Goal: Task Accomplishment & Management: Manage account settings

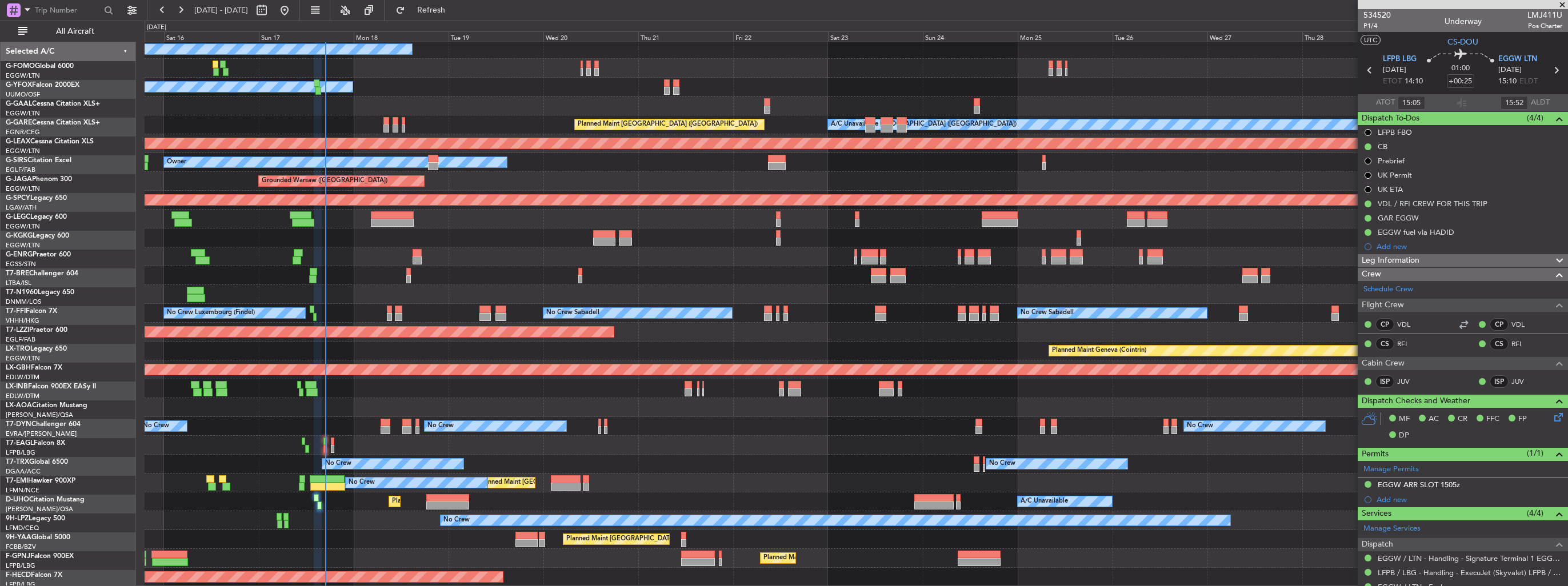
click at [453, 273] on div "Planned Maint Nice ([GEOGRAPHIC_DATA])" at bounding box center [856, 276] width 1423 height 19
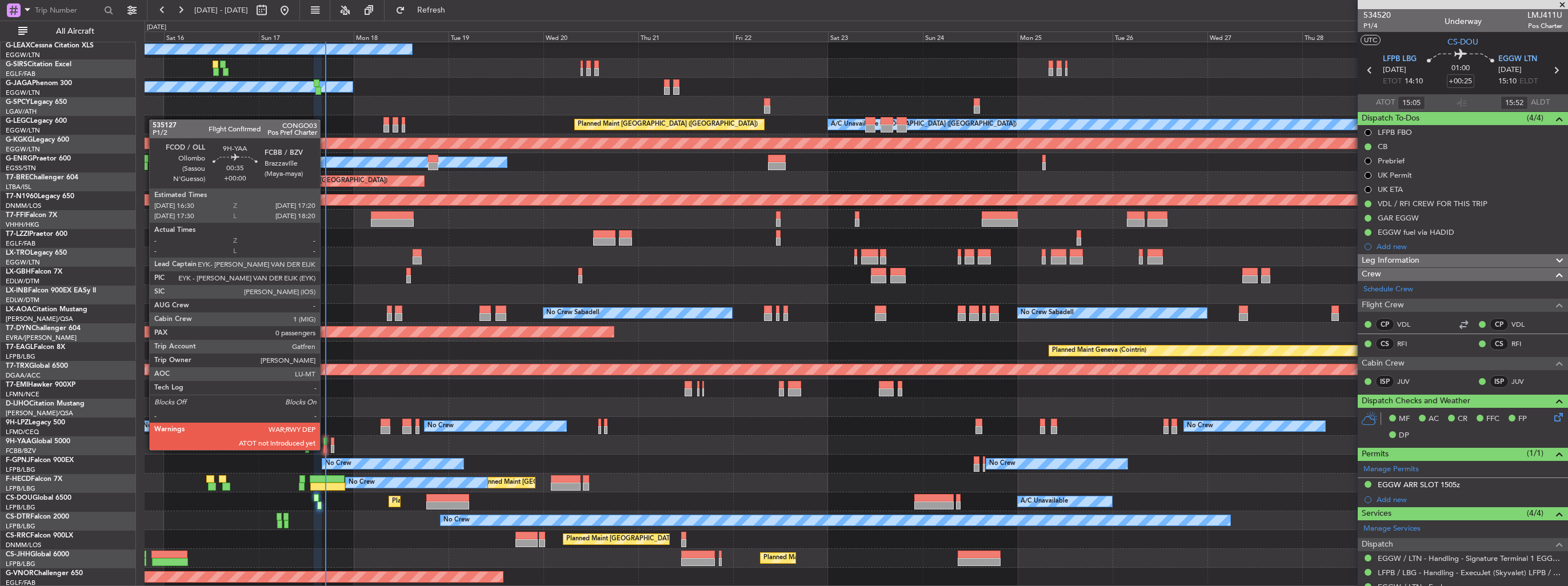
click at [325, 449] on div at bounding box center [325, 449] width 3 height 8
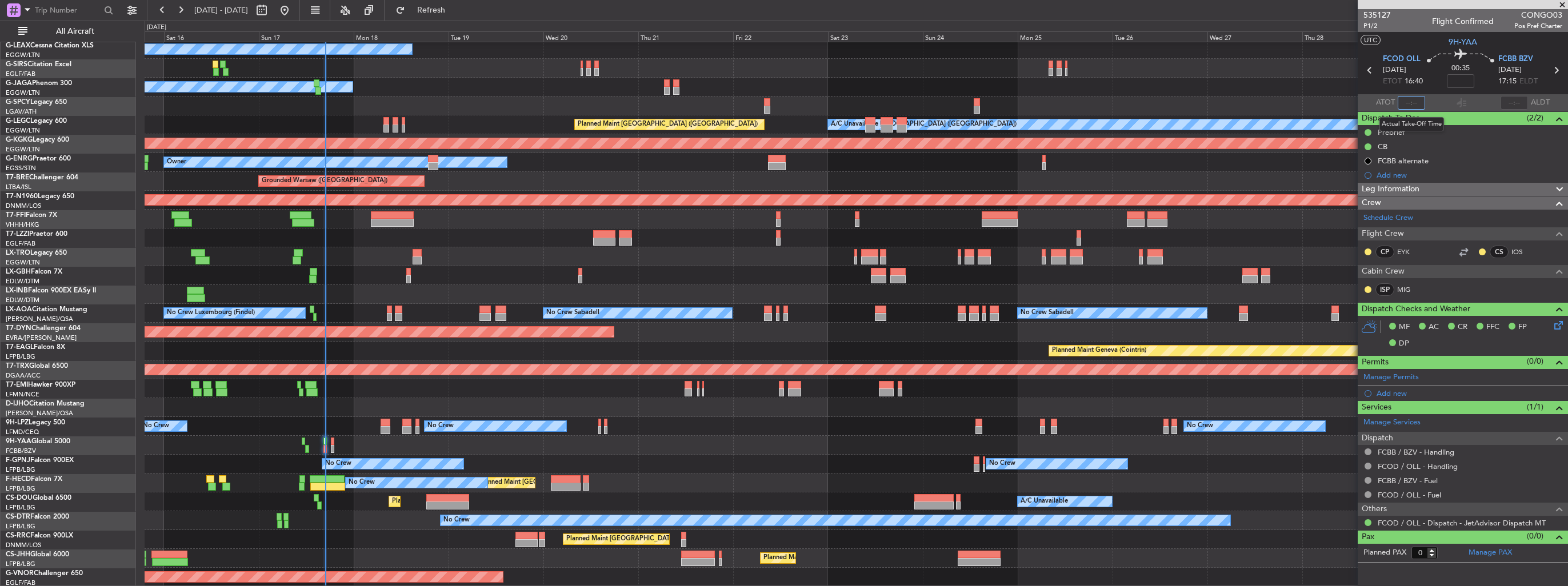
click at [1408, 102] on input "text" at bounding box center [1411, 103] width 28 height 14
type input "16:41"
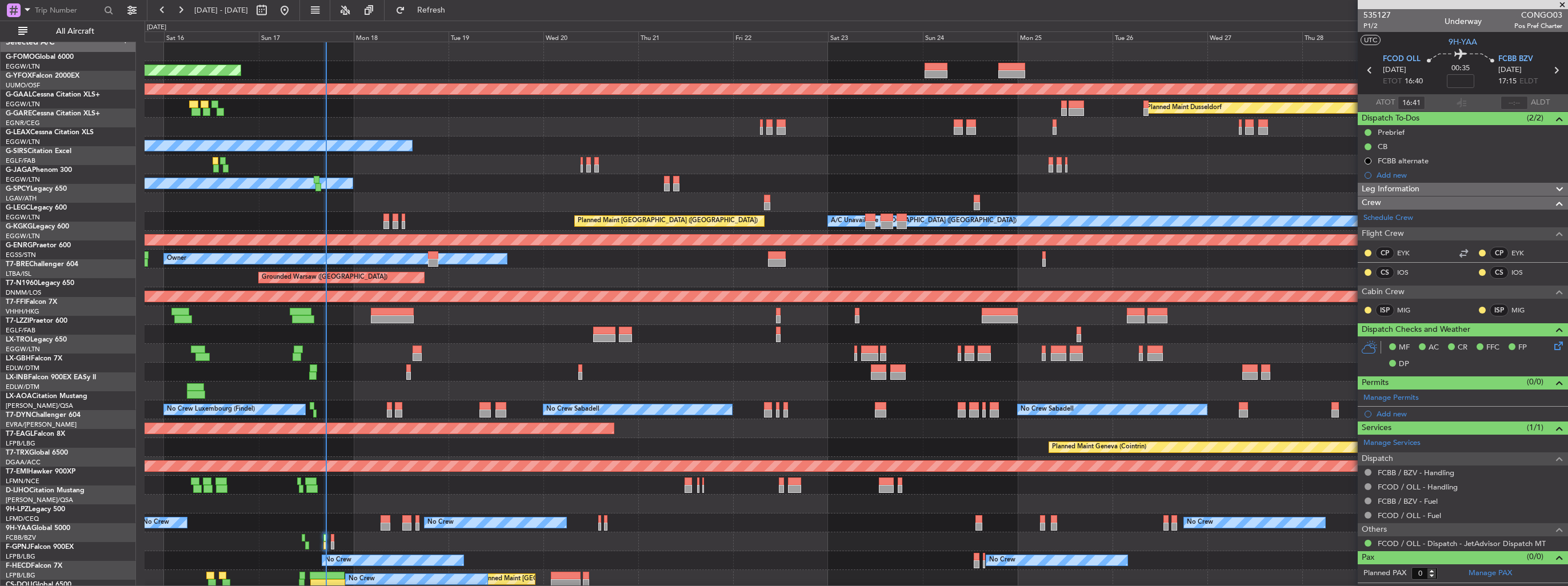
scroll to position [0, 0]
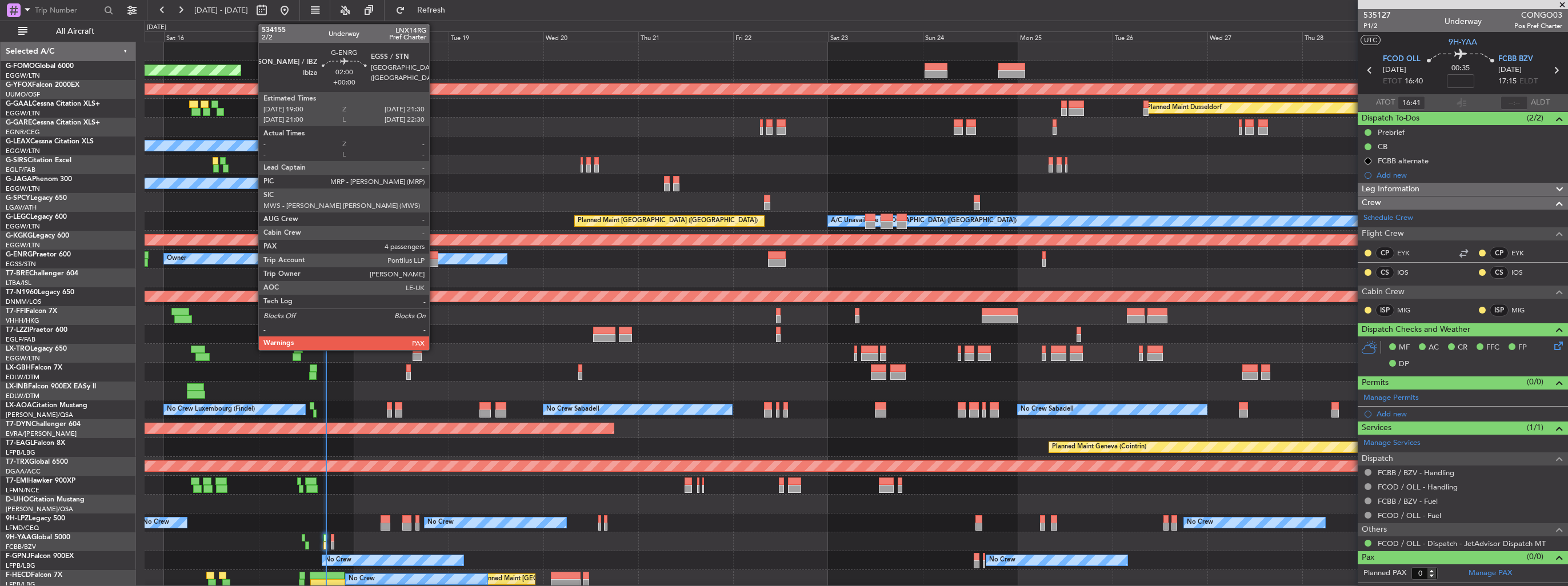
click at [434, 259] on div at bounding box center [433, 263] width 11 height 8
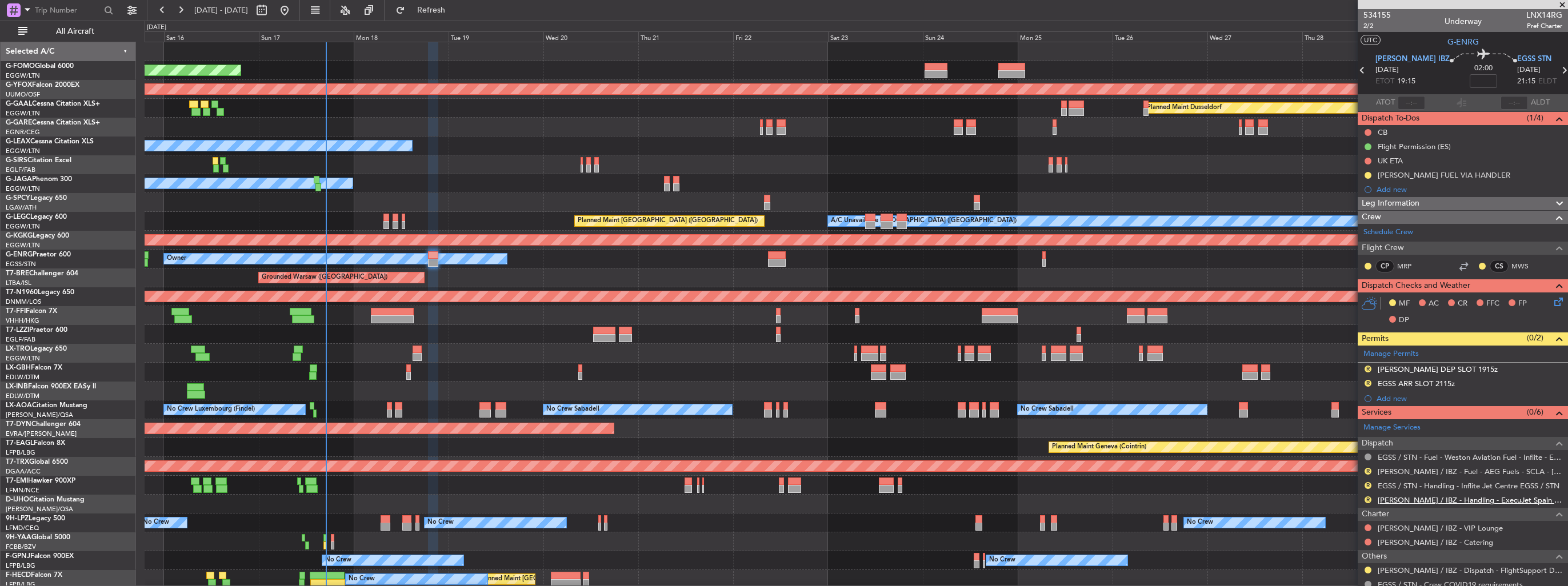
click at [1384, 498] on link "[PERSON_NAME] / IBZ - Handling - ExecuJet Spain [PERSON_NAME] / IBZ" at bounding box center [1470, 500] width 185 height 10
click at [1410, 486] on link "EGSS / STN - Handling - Inflite Jet Centre EGSS / STN" at bounding box center [1468, 486] width 182 height 10
type input "4"
click at [455, 12] on span "Refresh" at bounding box center [431, 11] width 48 height 8
click at [0, 0] on img at bounding box center [0, 0] width 0 height 0
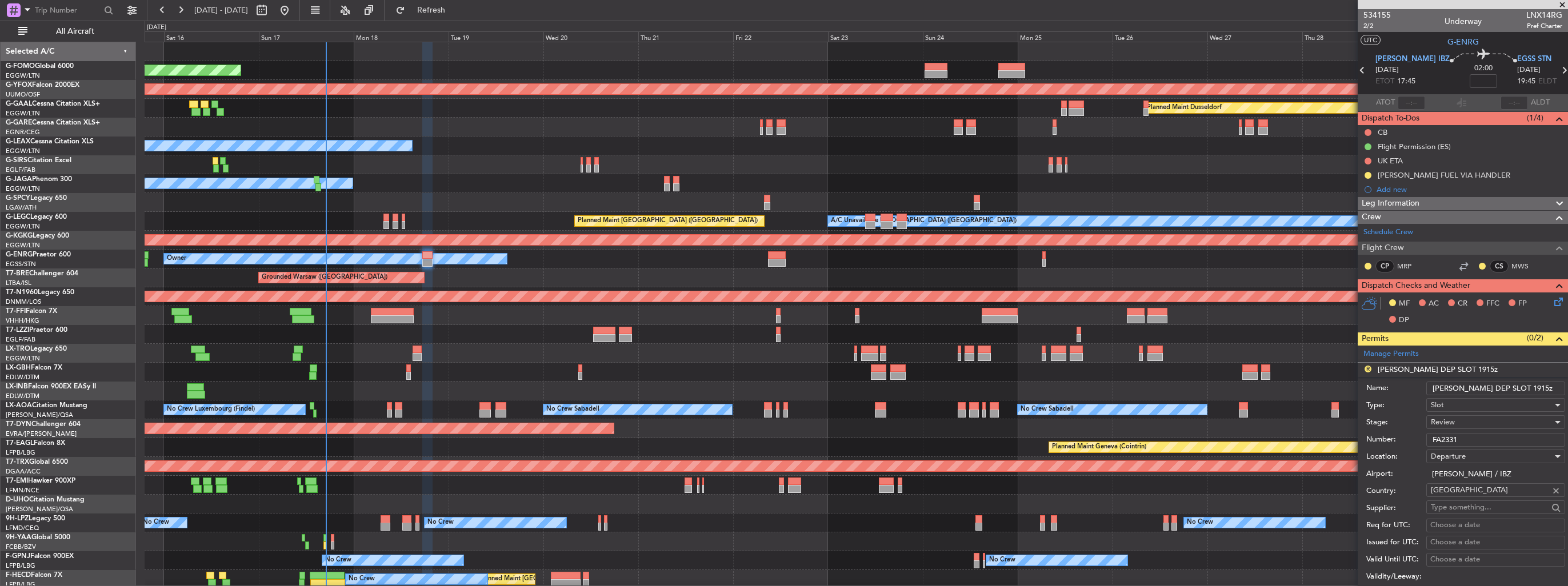
drag, startPoint x: 1509, startPoint y: 386, endPoint x: 1491, endPoint y: 387, distance: 18.0
click at [1491, 387] on input "[PERSON_NAME] DEP SLOT 1915z" at bounding box center [1495, 388] width 139 height 14
type input "[PERSON_NAME] DEP SLOT 1730z"
click at [1477, 421] on div "Review" at bounding box center [1492, 423] width 122 height 17
click at [1474, 498] on span "Requested" at bounding box center [1492, 496] width 120 height 17
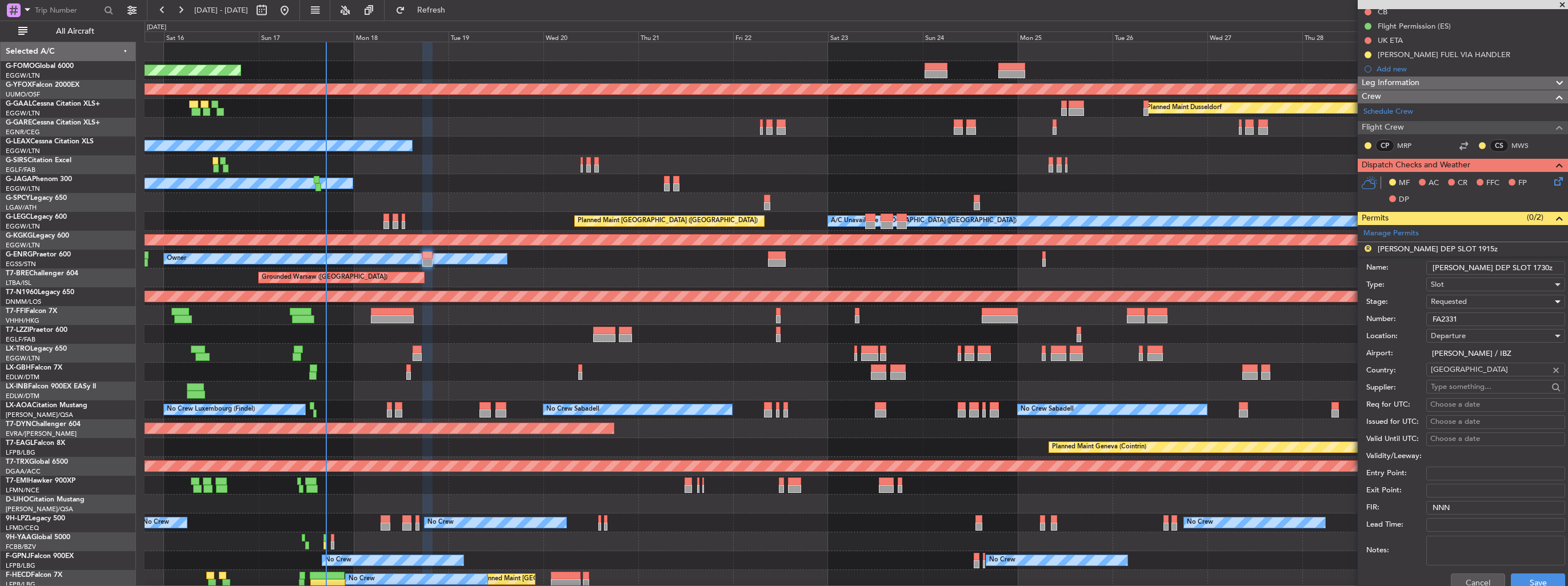
scroll to position [171, 0]
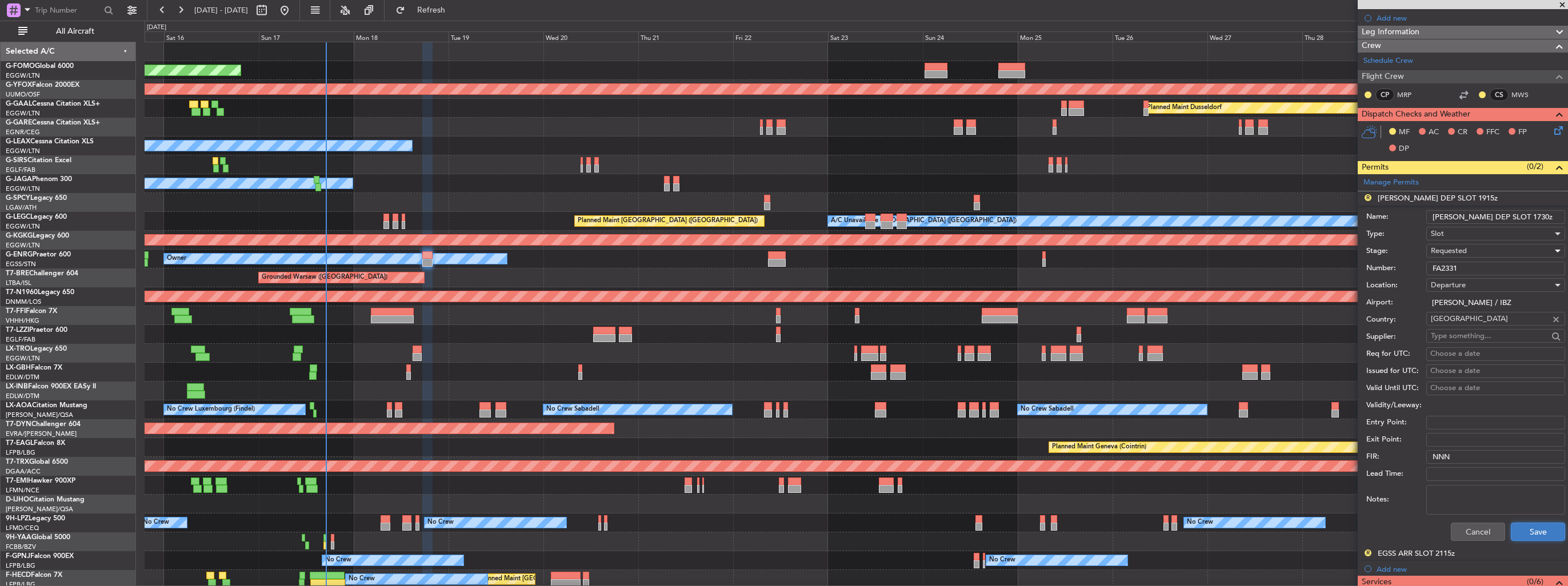
click at [1522, 525] on button "Save" at bounding box center [1538, 532] width 54 height 18
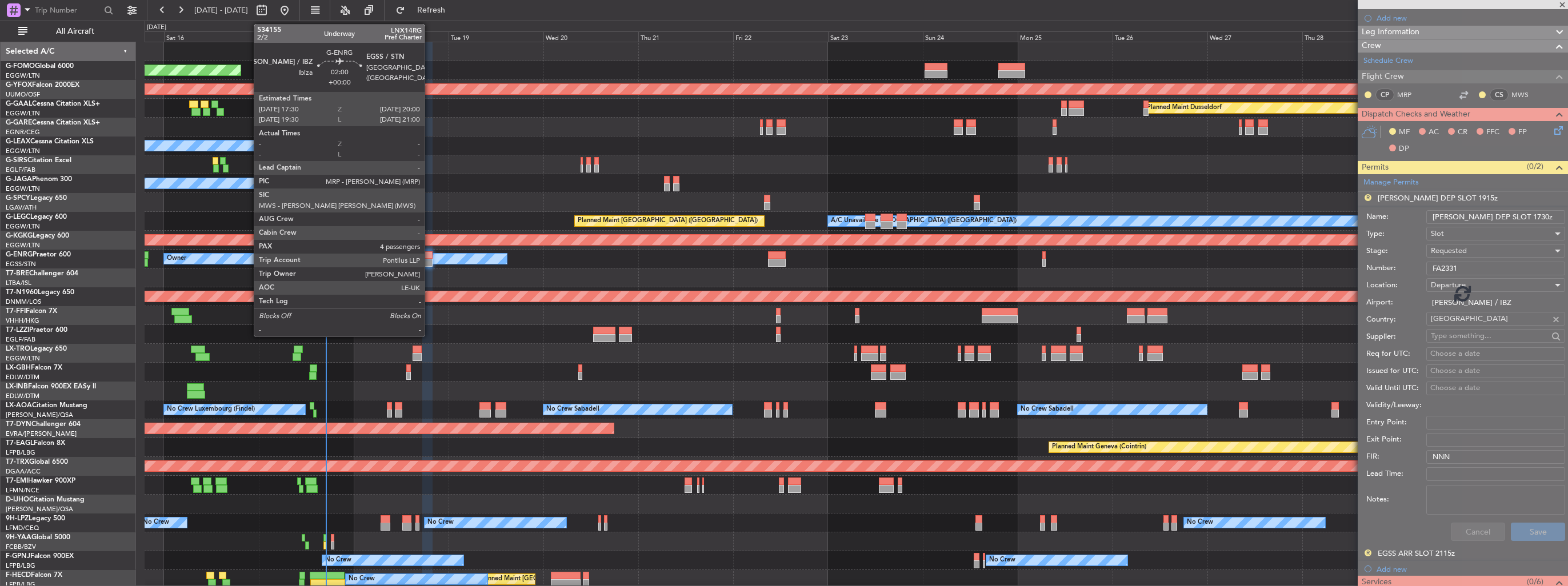
scroll to position [153, 0]
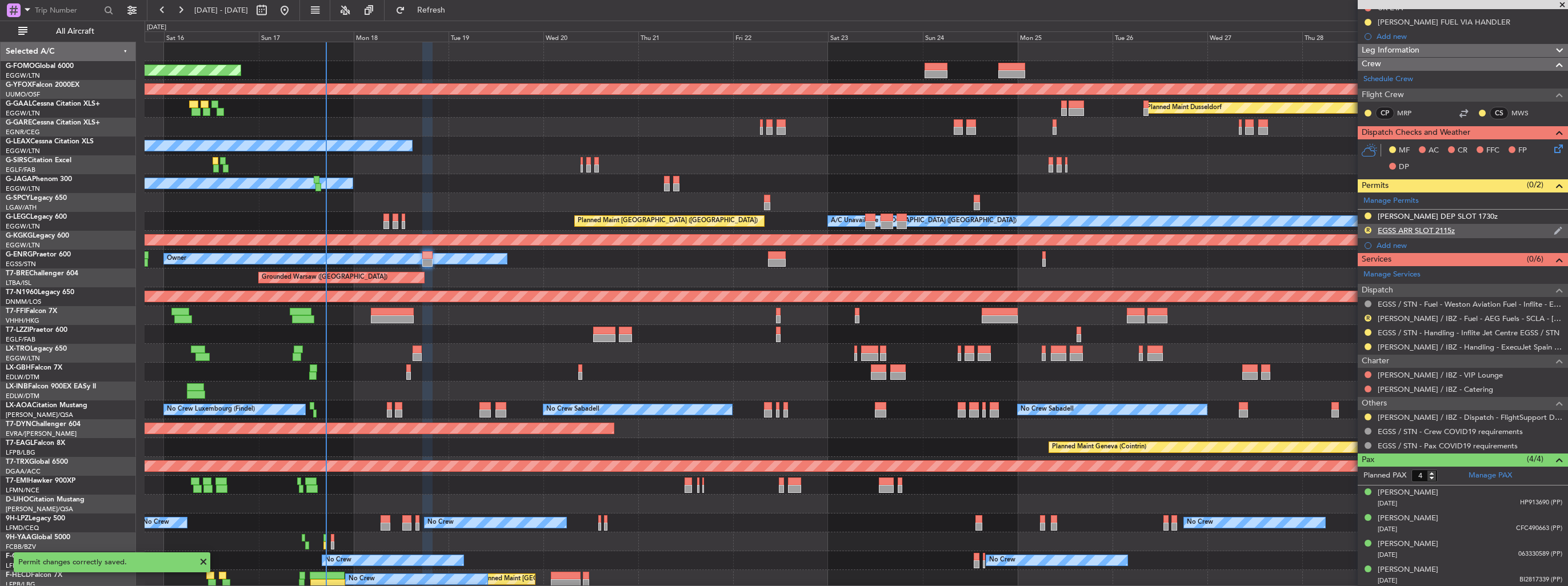
click at [1553, 226] on img at bounding box center [1557, 231] width 9 height 11
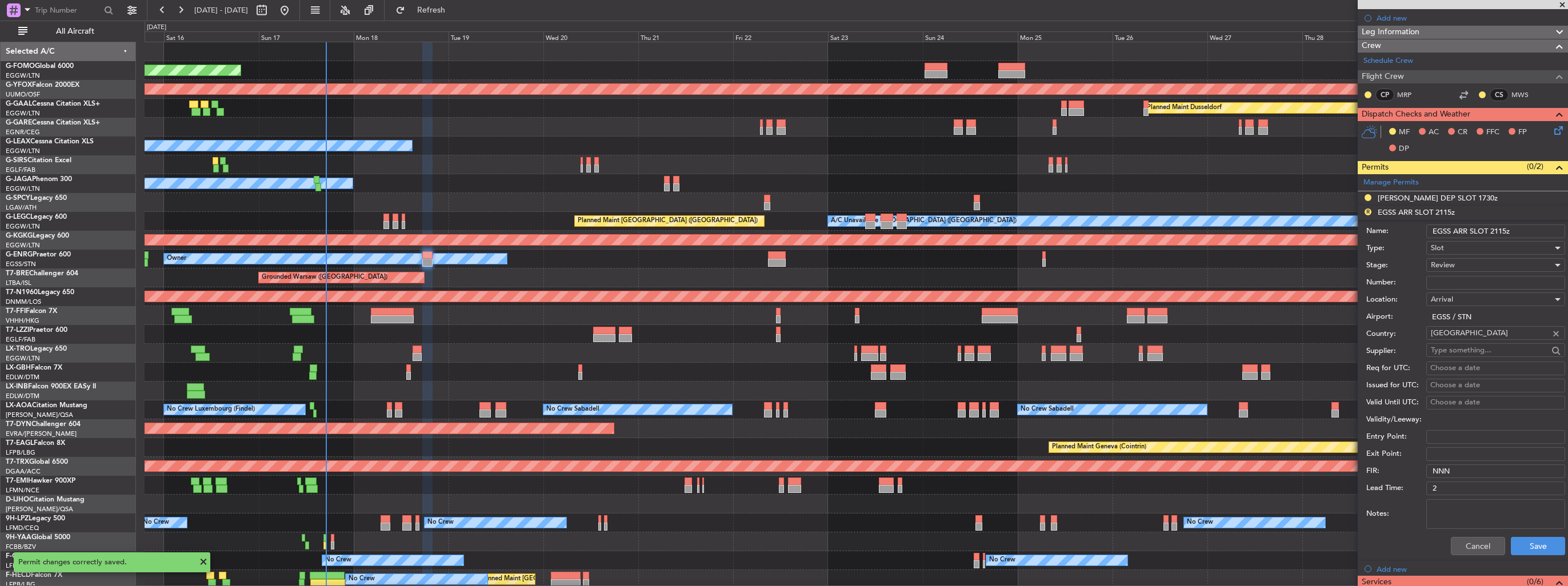
drag, startPoint x: 1520, startPoint y: 225, endPoint x: 1492, endPoint y: 225, distance: 28.0
click at [1492, 225] on input "EGSS ARR SLOT 2115z" at bounding box center [1495, 231] width 139 height 14
type input "EGSS ARR SLOT 2000z"
click at [1492, 262] on div "Review" at bounding box center [1492, 265] width 122 height 17
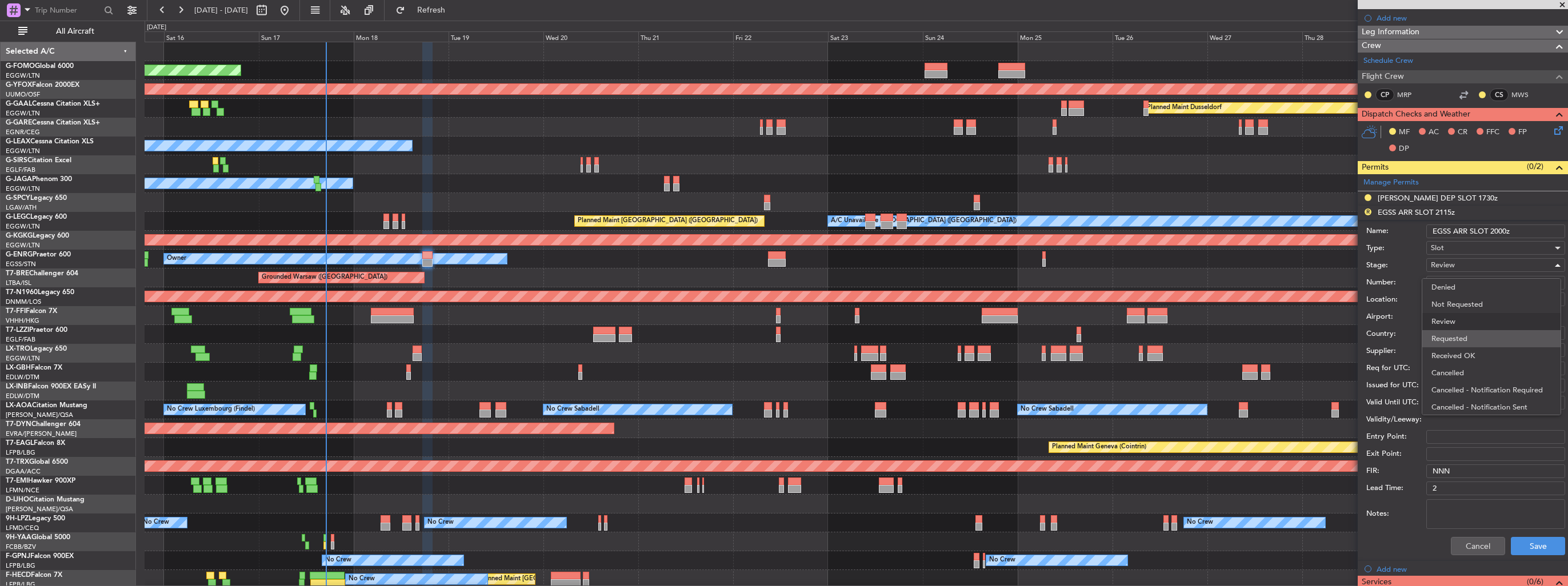
click at [1488, 336] on span "Requested" at bounding box center [1492, 339] width 120 height 17
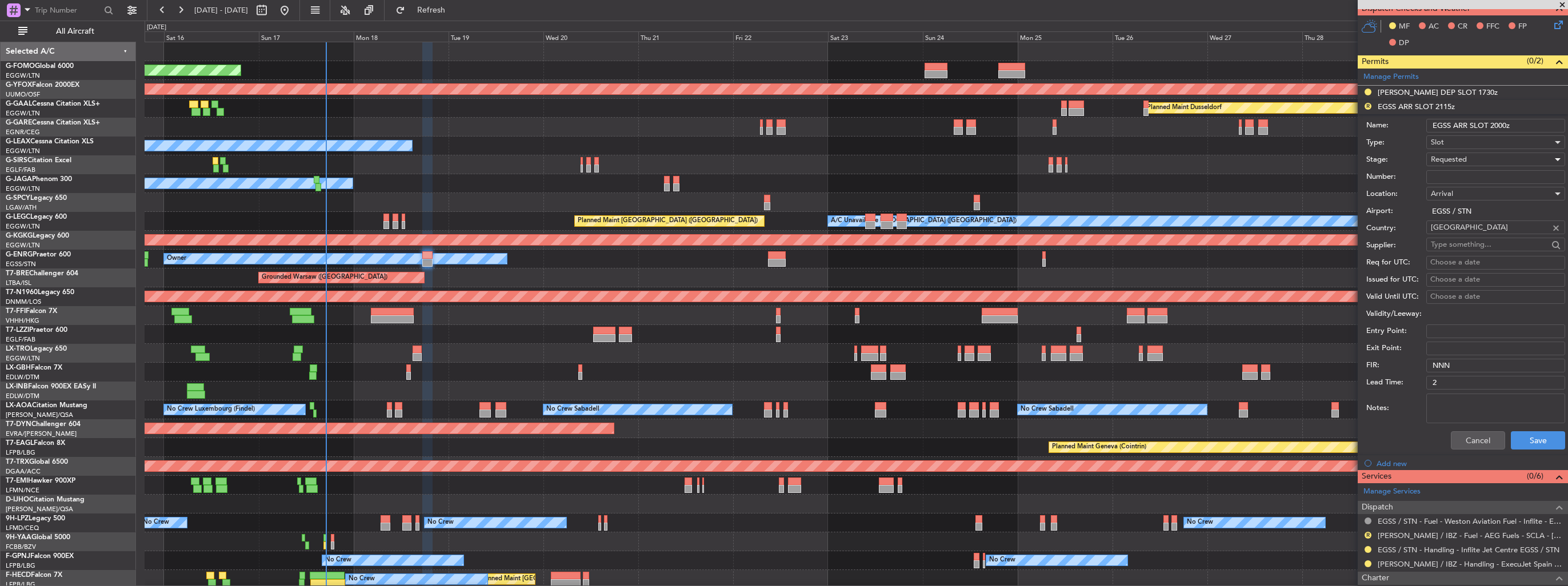
scroll to position [343, 0]
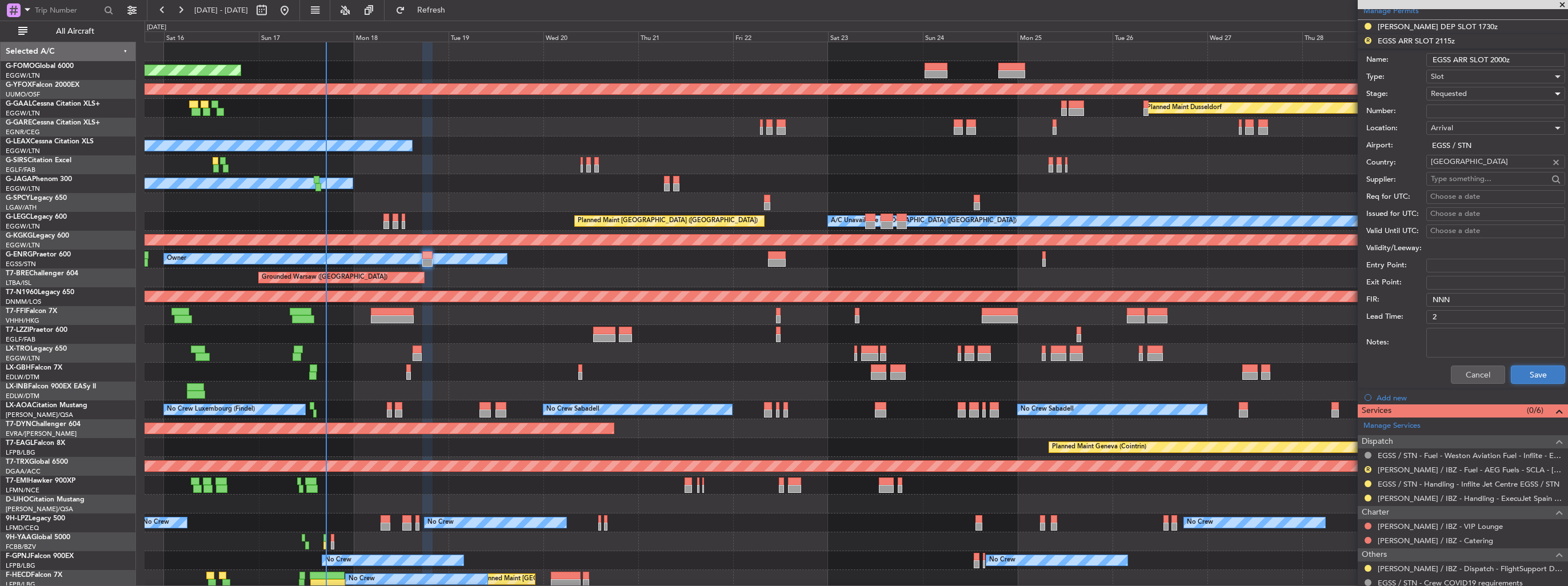
click at [1522, 371] on button "Save" at bounding box center [1538, 375] width 54 height 18
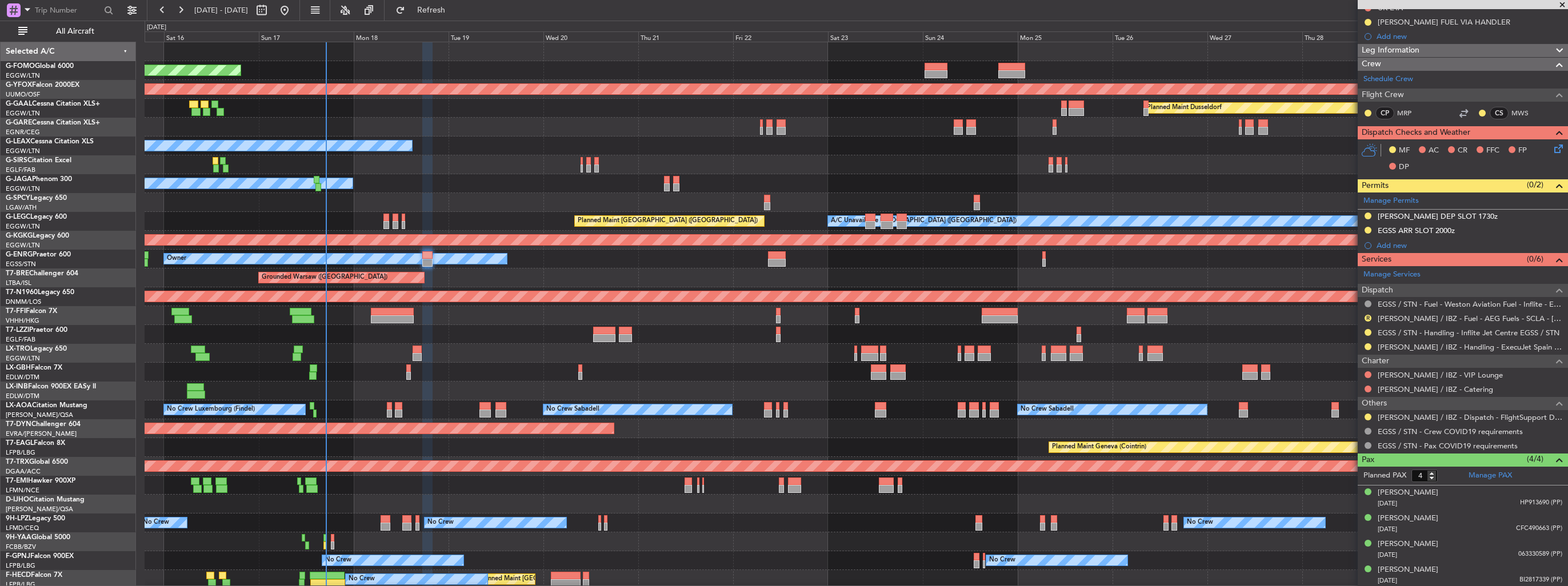
scroll to position [0, 0]
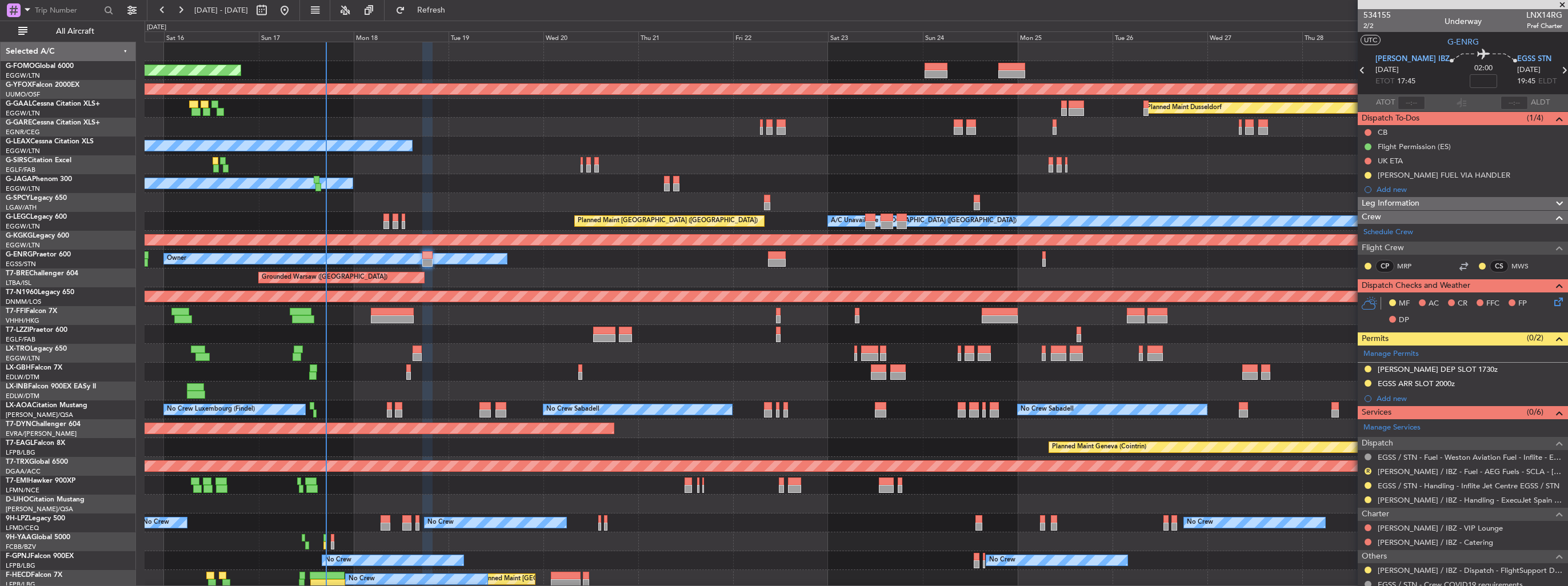
click at [1552, 305] on icon at bounding box center [1556, 300] width 9 height 9
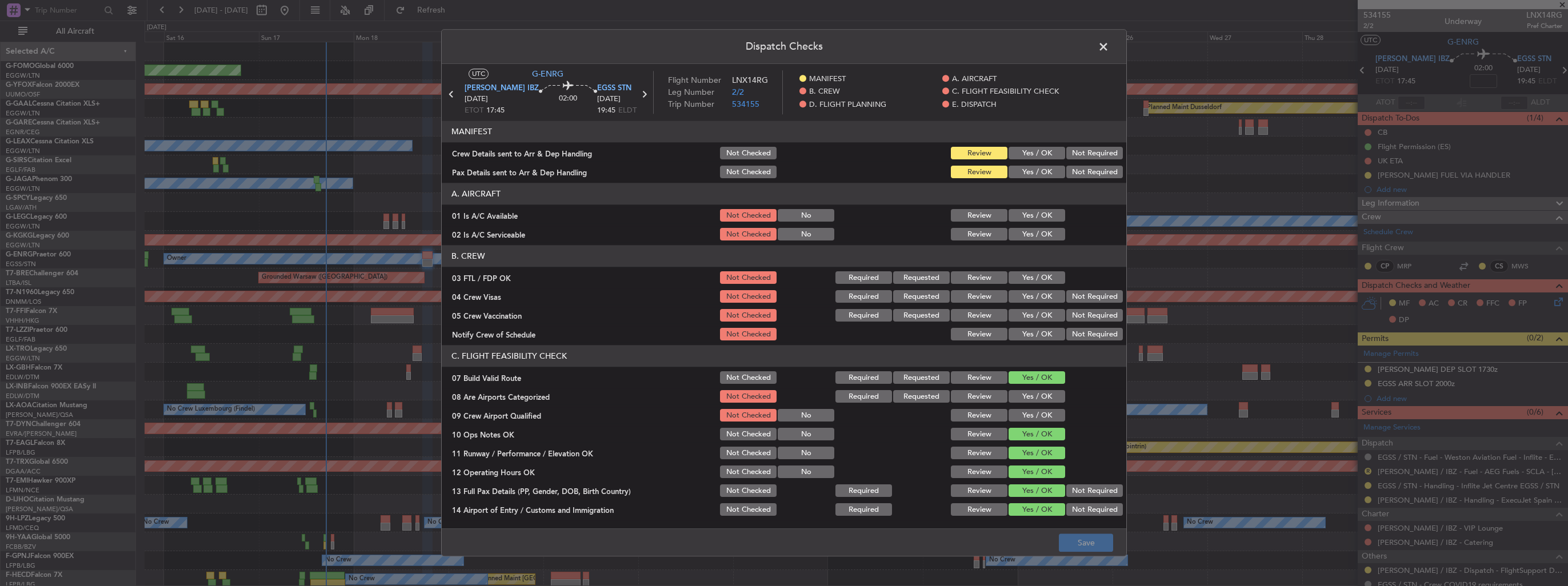
click at [1028, 148] on button "Yes / OK" at bounding box center [1037, 154] width 57 height 13
click at [1028, 173] on button "Yes / OK" at bounding box center [1037, 172] width 57 height 13
click at [1093, 546] on button "Save" at bounding box center [1086, 544] width 54 height 18
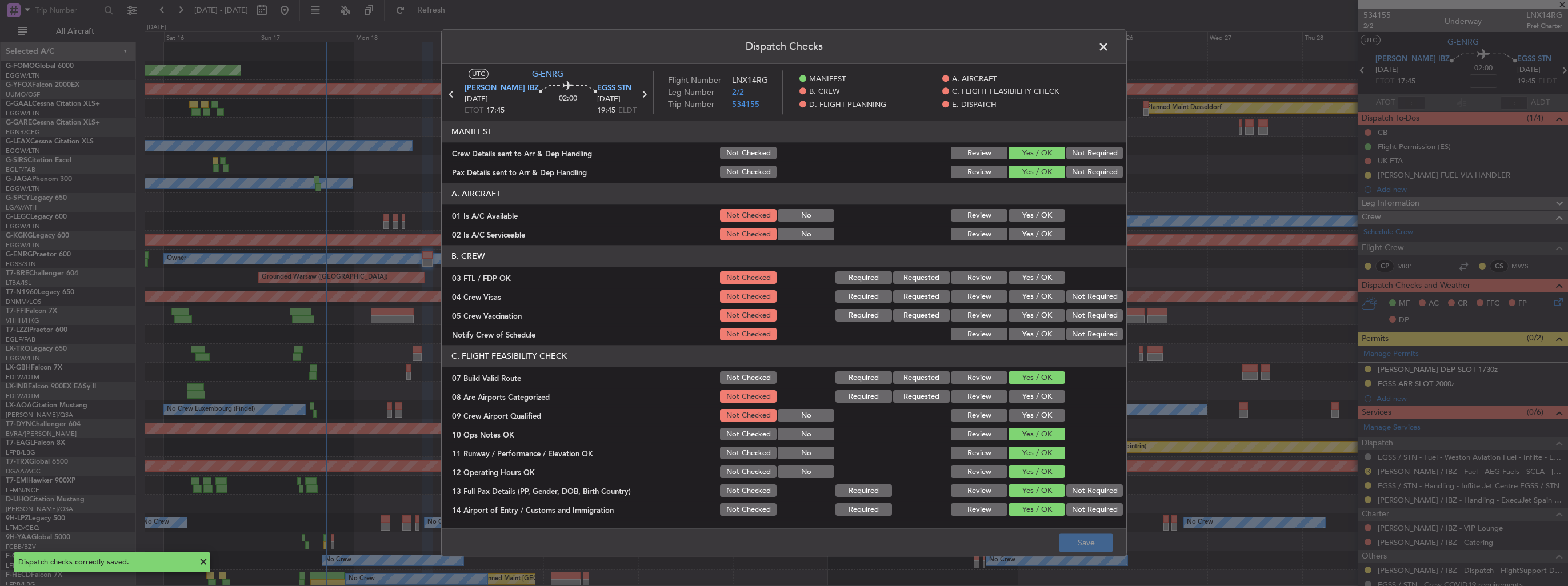
click at [1109, 46] on span at bounding box center [1109, 49] width 0 height 23
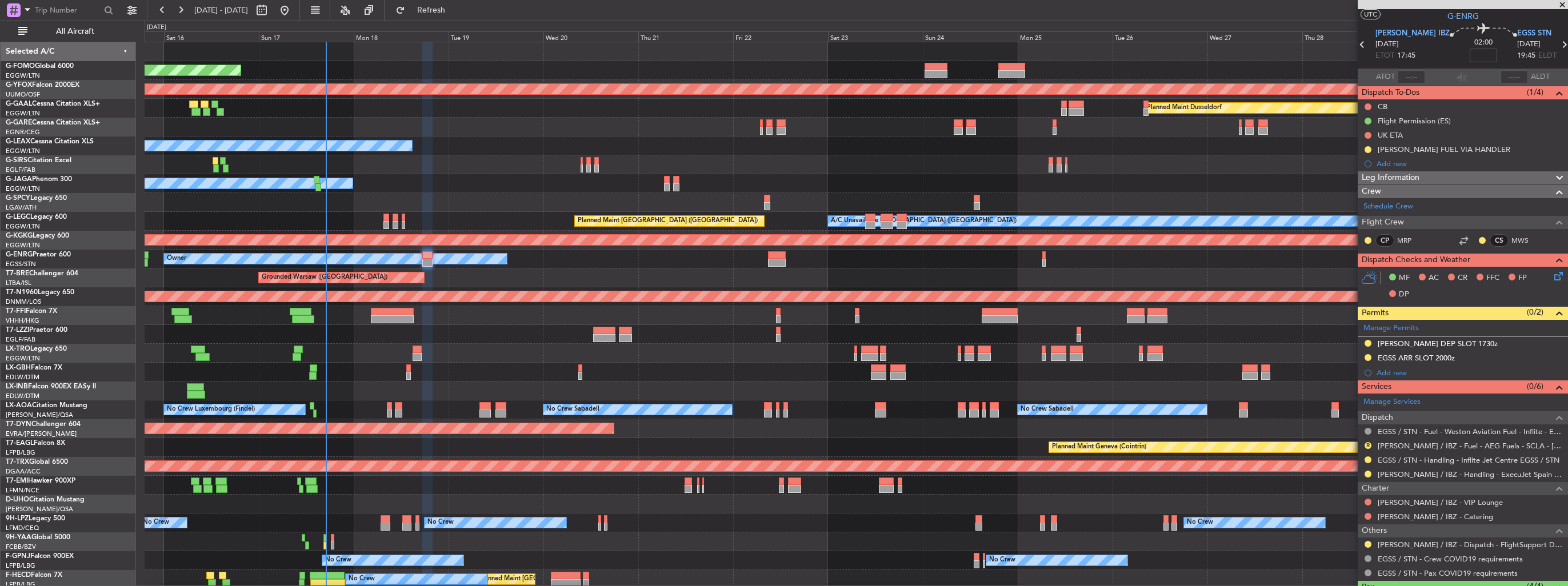
scroll to position [57, 0]
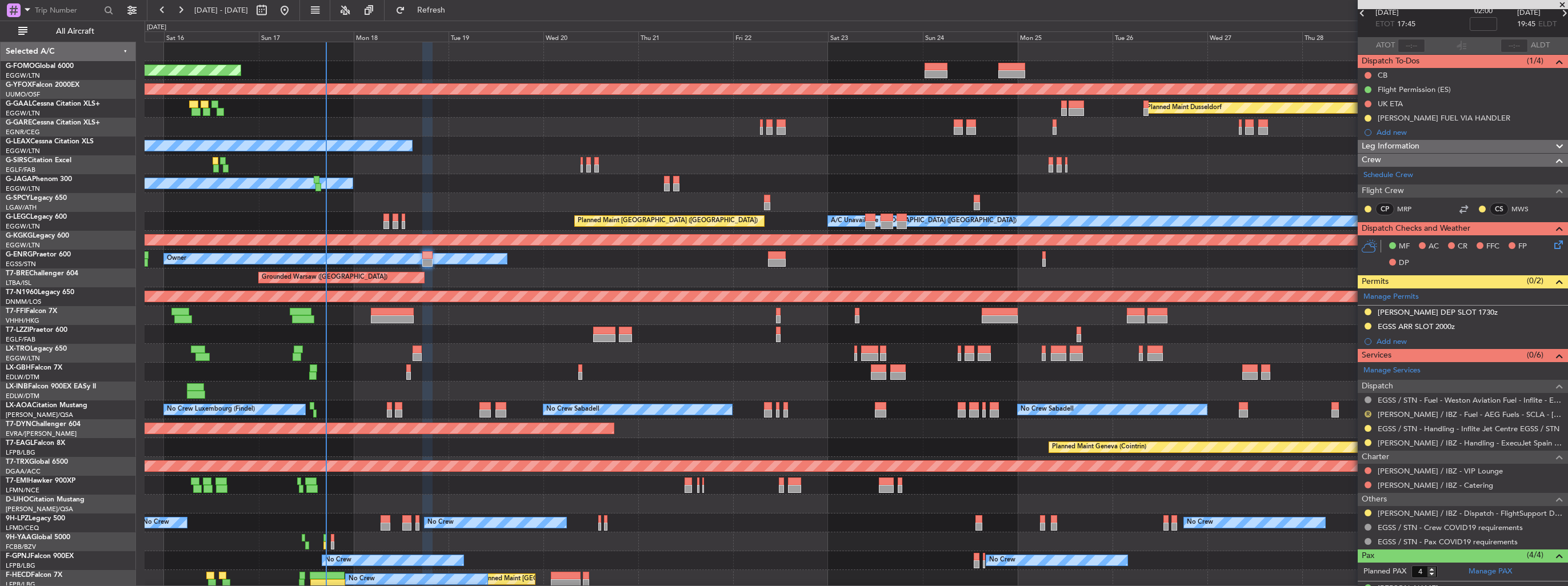
click at [1366, 415] on button "R" at bounding box center [1368, 414] width 7 height 7
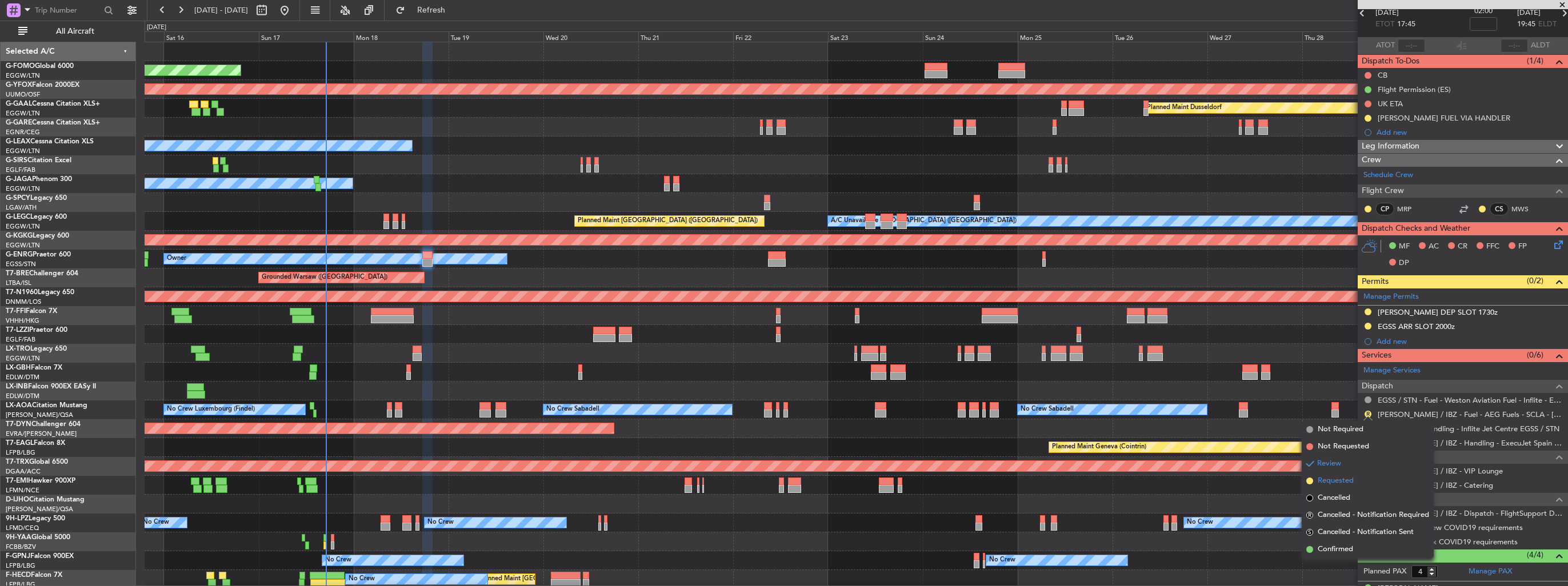
click at [1346, 479] on span "Requested" at bounding box center [1335, 481] width 36 height 11
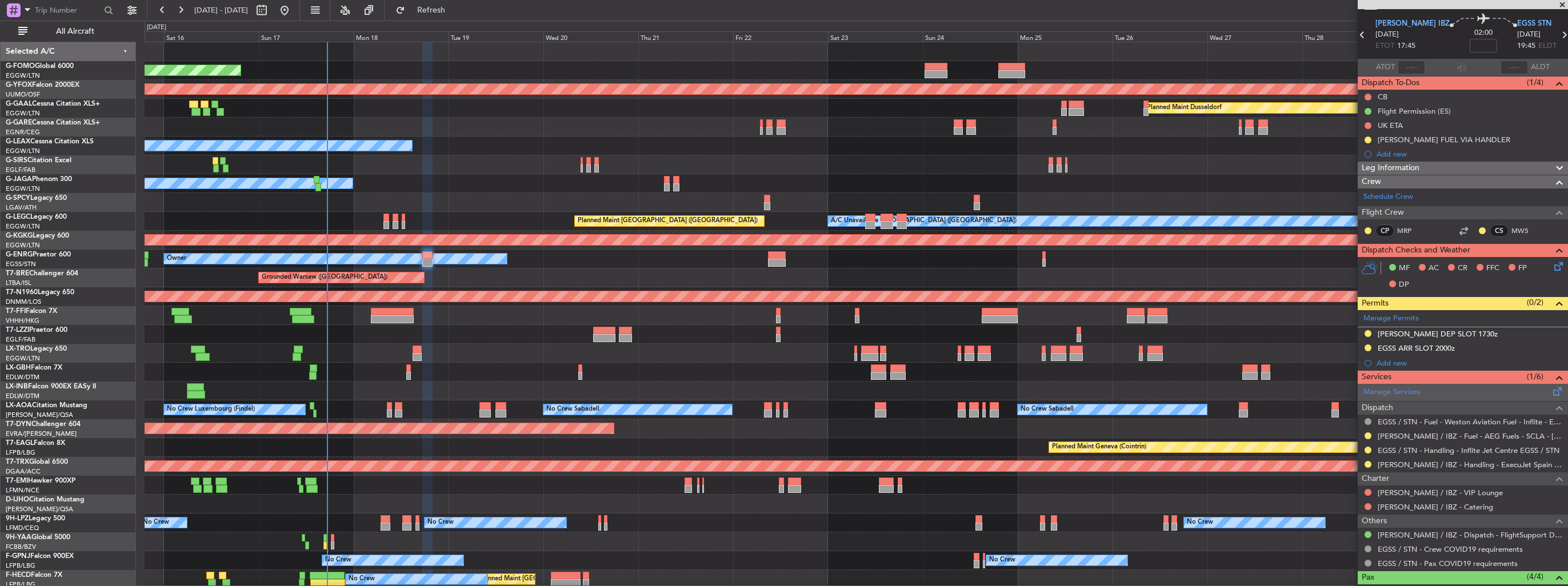
scroll to position [0, 0]
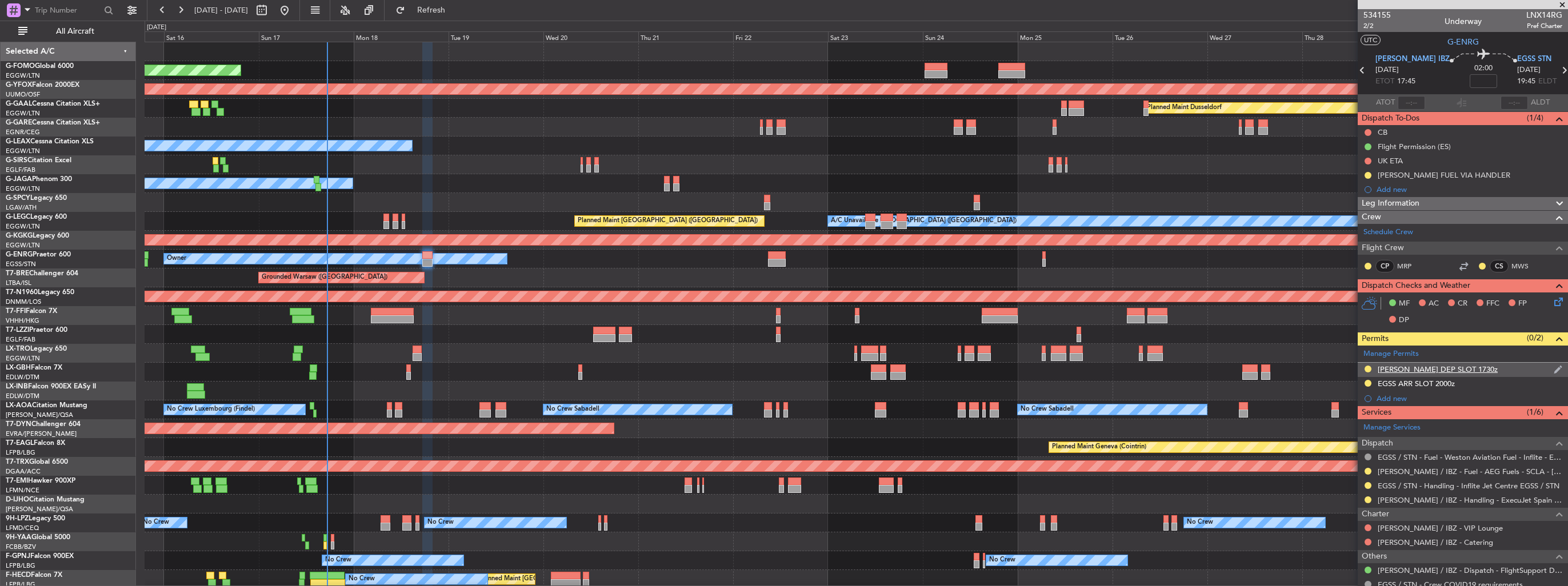
click at [1553, 368] on img at bounding box center [1557, 370] width 9 height 11
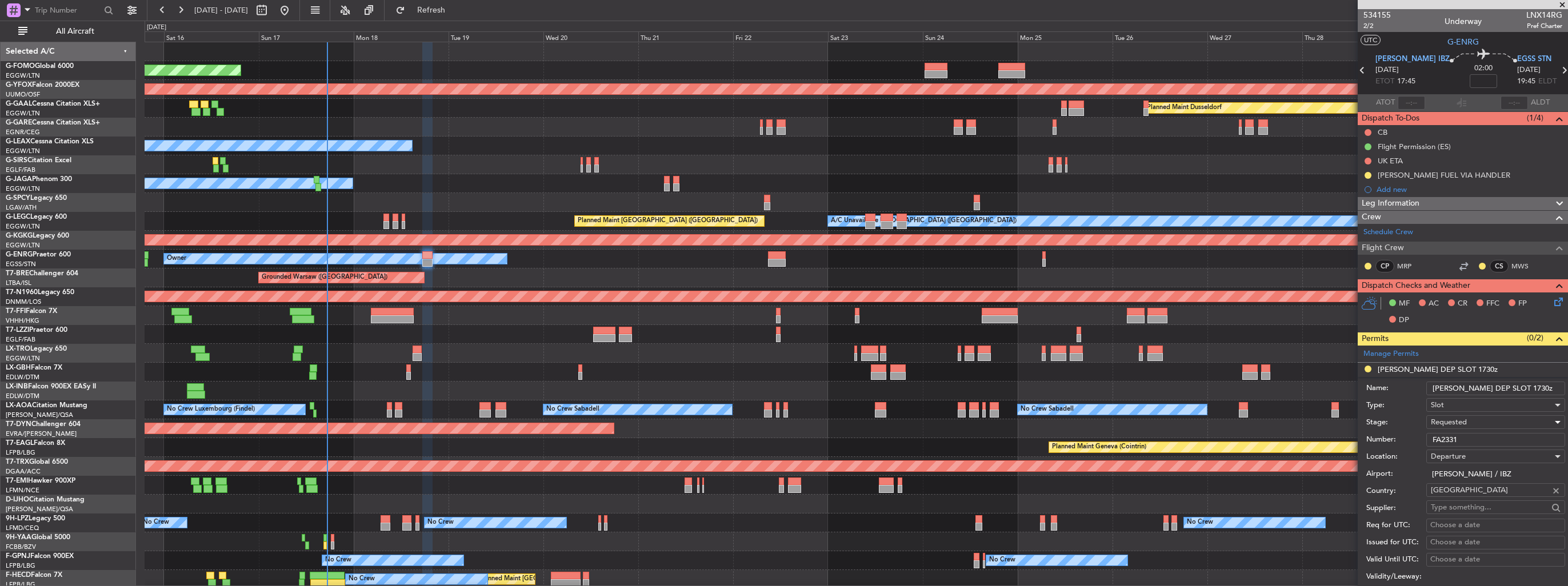
click at [1474, 423] on div "Requested" at bounding box center [1492, 423] width 122 height 17
click at [1478, 511] on span "Received OK" at bounding box center [1492, 509] width 120 height 17
click at [1501, 389] on input "[PERSON_NAME] DEP SLOT 1730z" at bounding box center [1495, 388] width 139 height 14
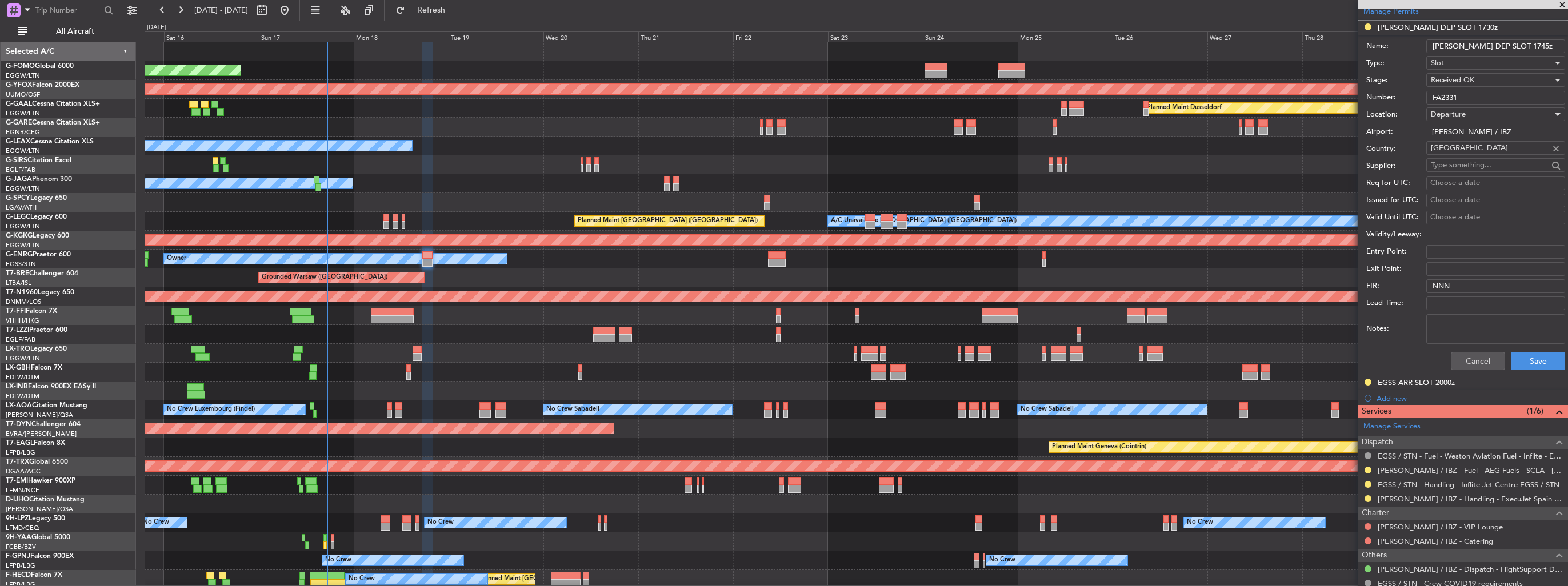
scroll to position [343, 0]
type input "[PERSON_NAME] DEP SLOT 1745z"
click at [1522, 359] on button "Save" at bounding box center [1538, 361] width 54 height 18
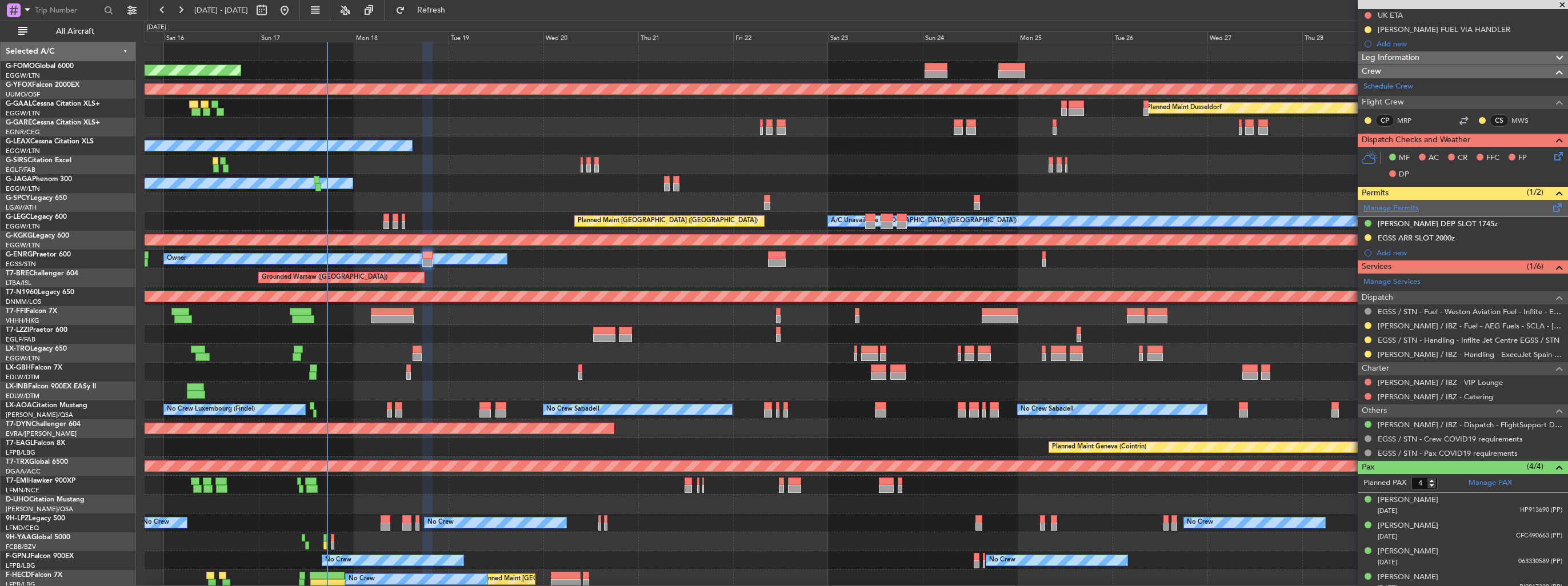
scroll to position [153, 0]
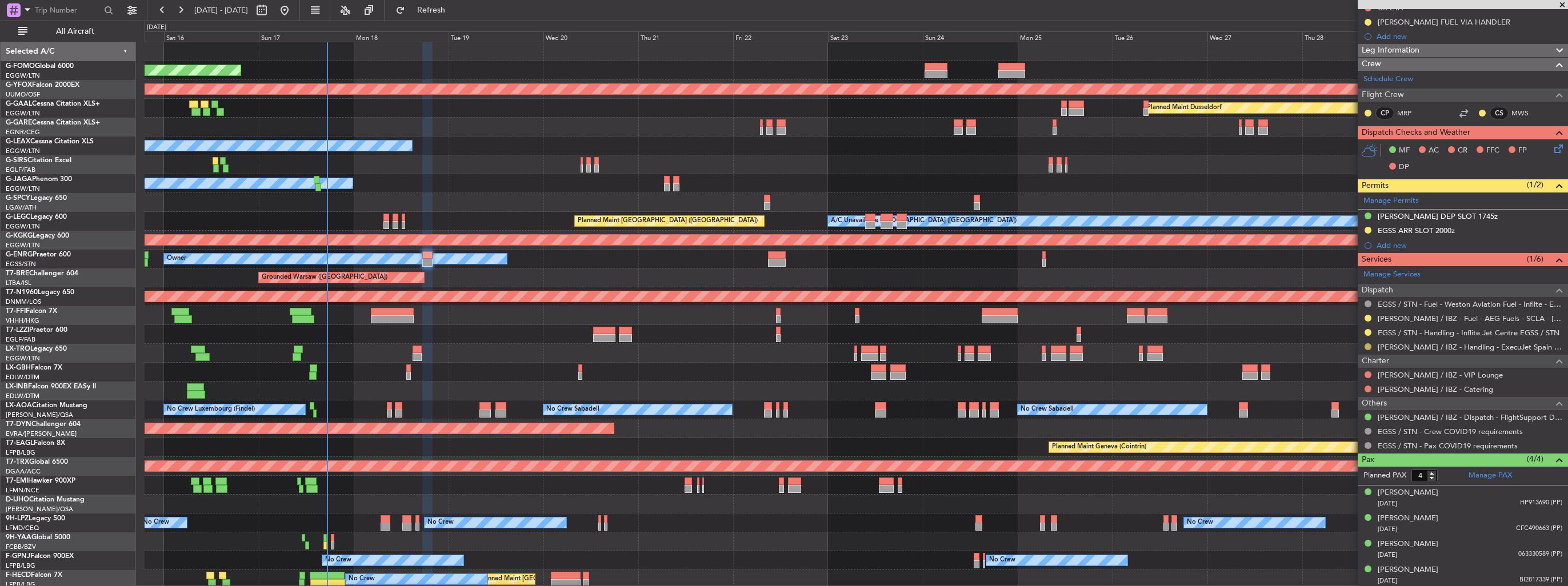
click at [1368, 344] on button at bounding box center [1368, 347] width 7 height 7
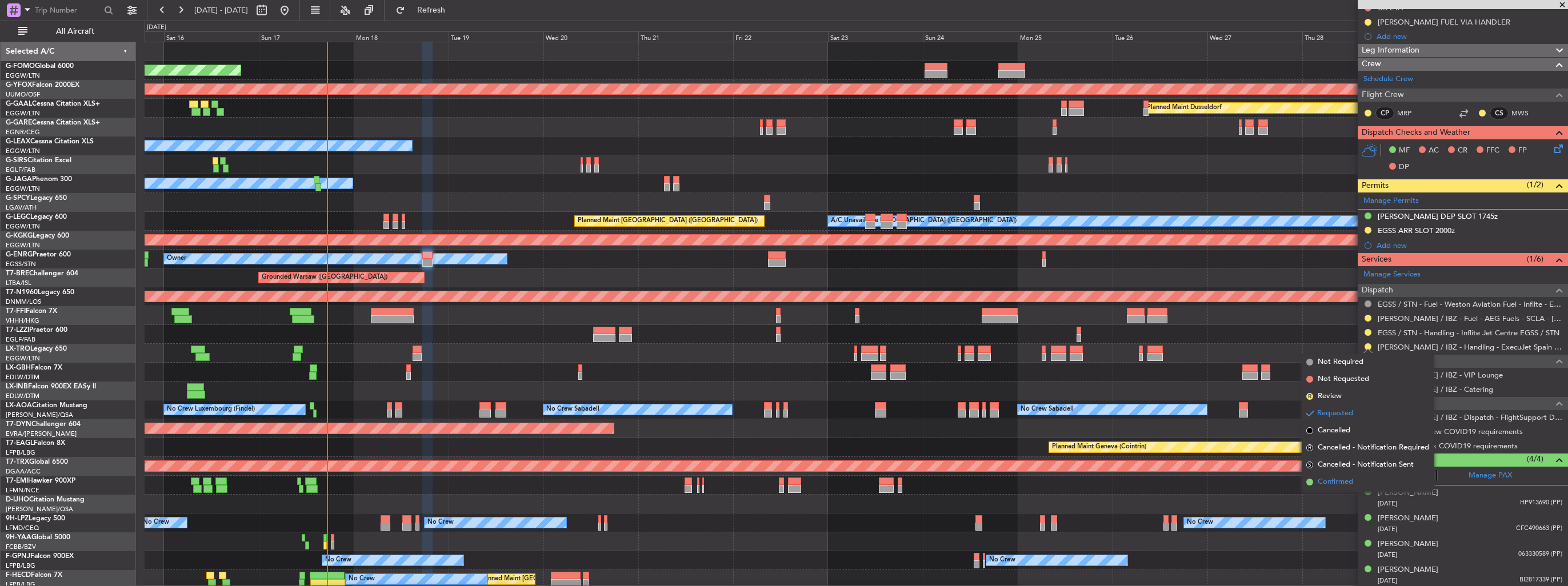
click at [1337, 483] on span "Confirmed" at bounding box center [1335, 482] width 36 height 11
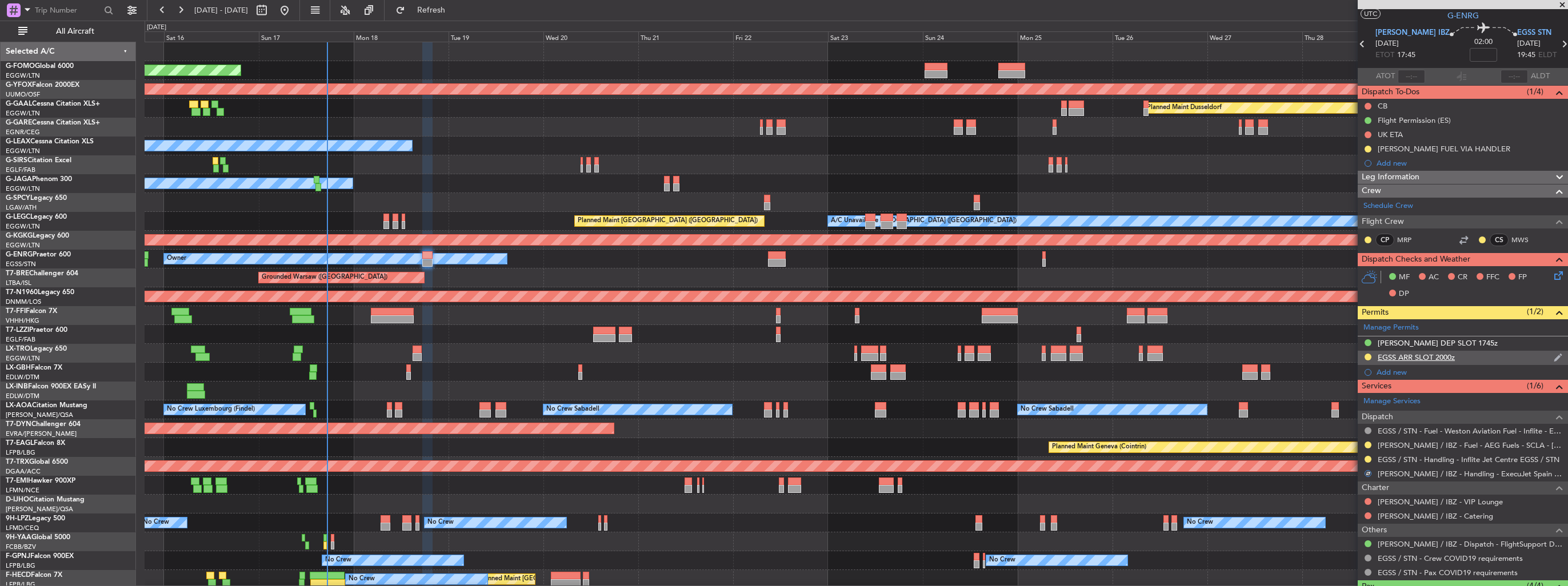
scroll to position [0, 0]
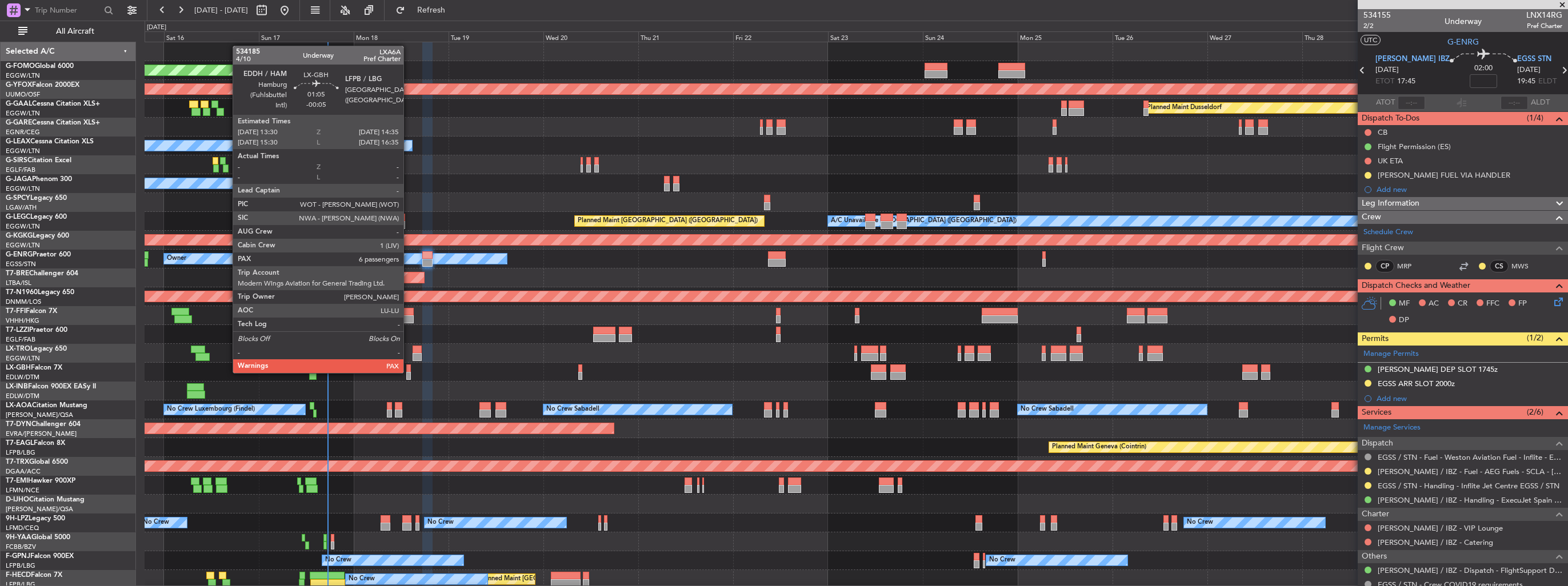
click at [409, 371] on div at bounding box center [408, 368] width 5 height 8
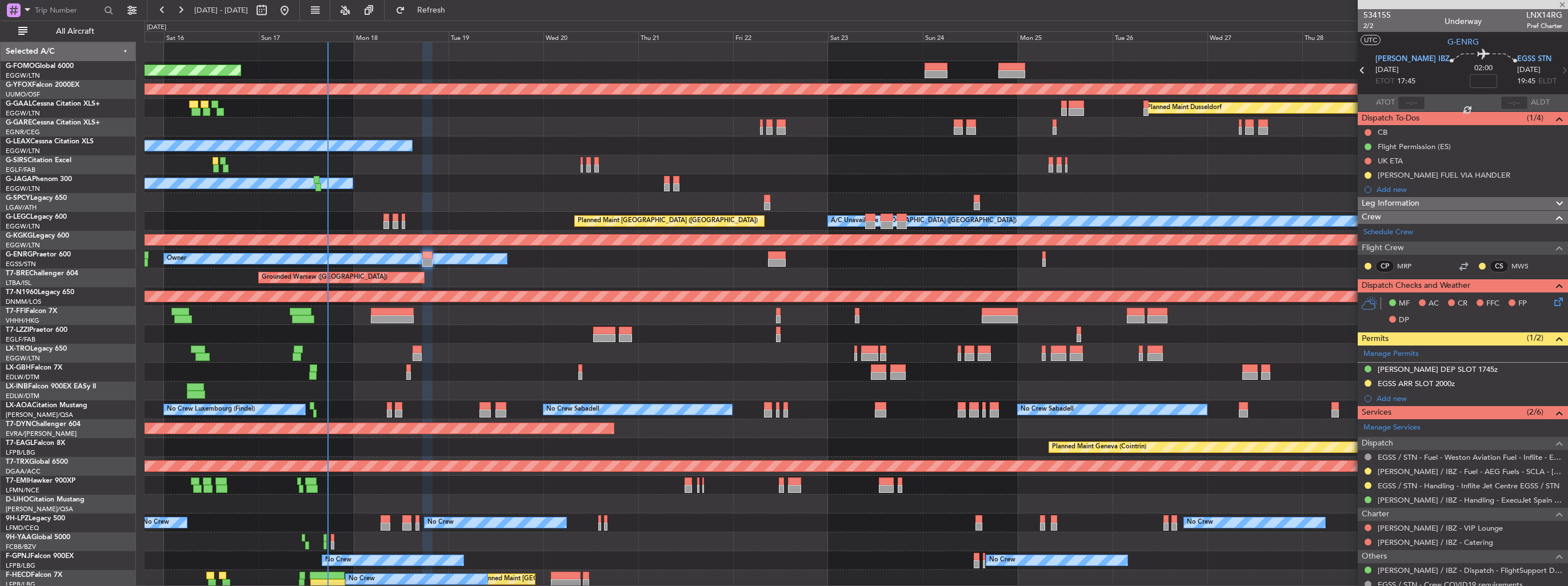
type input "-00:05"
type input "6"
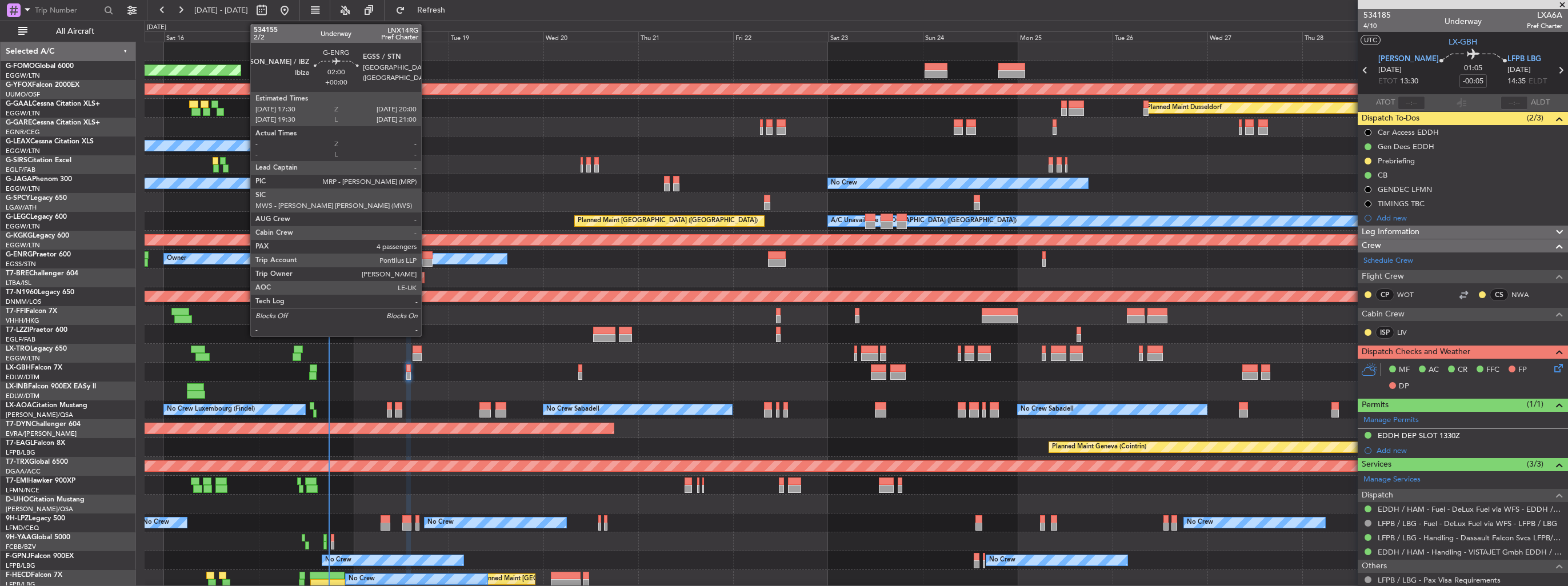
click at [426, 256] on div at bounding box center [428, 255] width 11 height 8
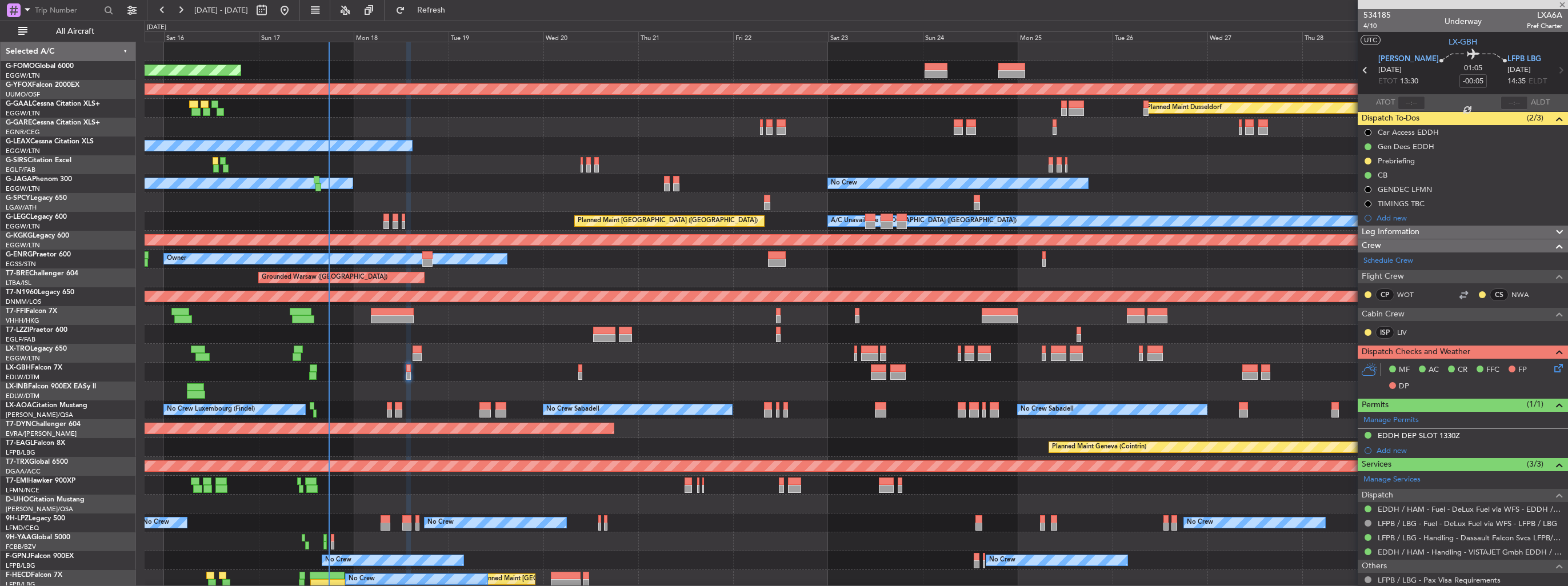
type input "4"
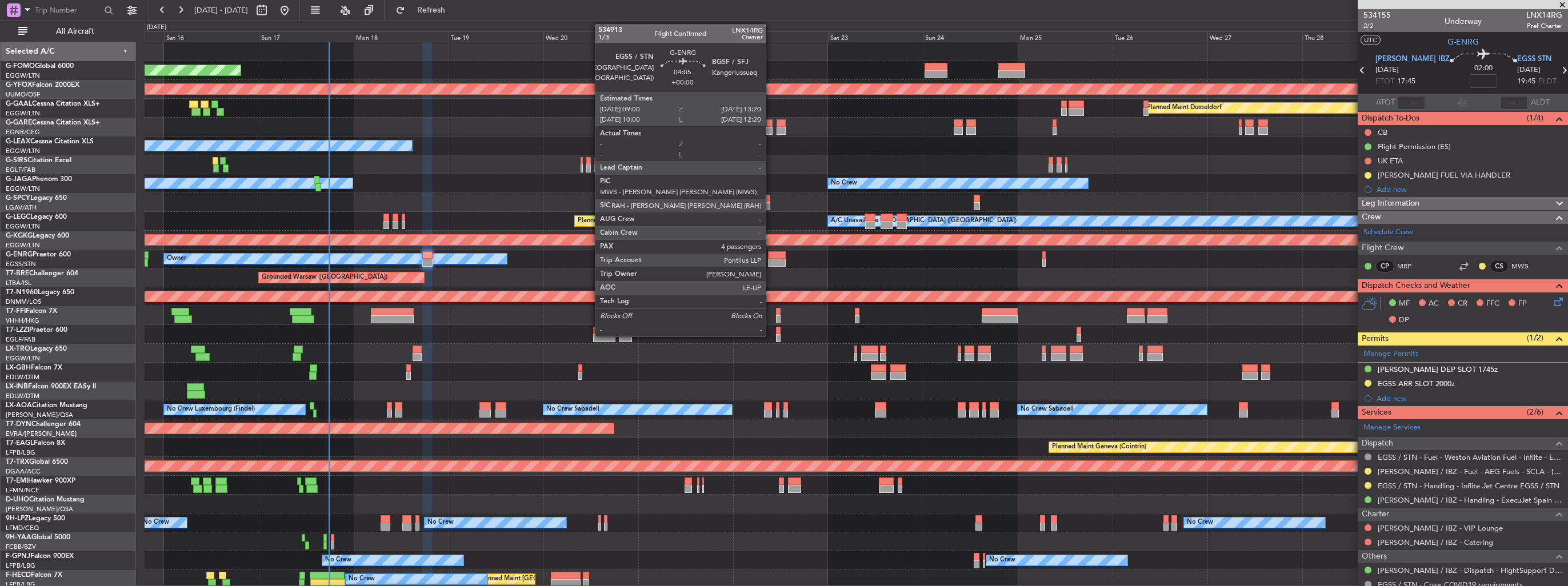
click at [770, 260] on div at bounding box center [776, 263] width 17 height 8
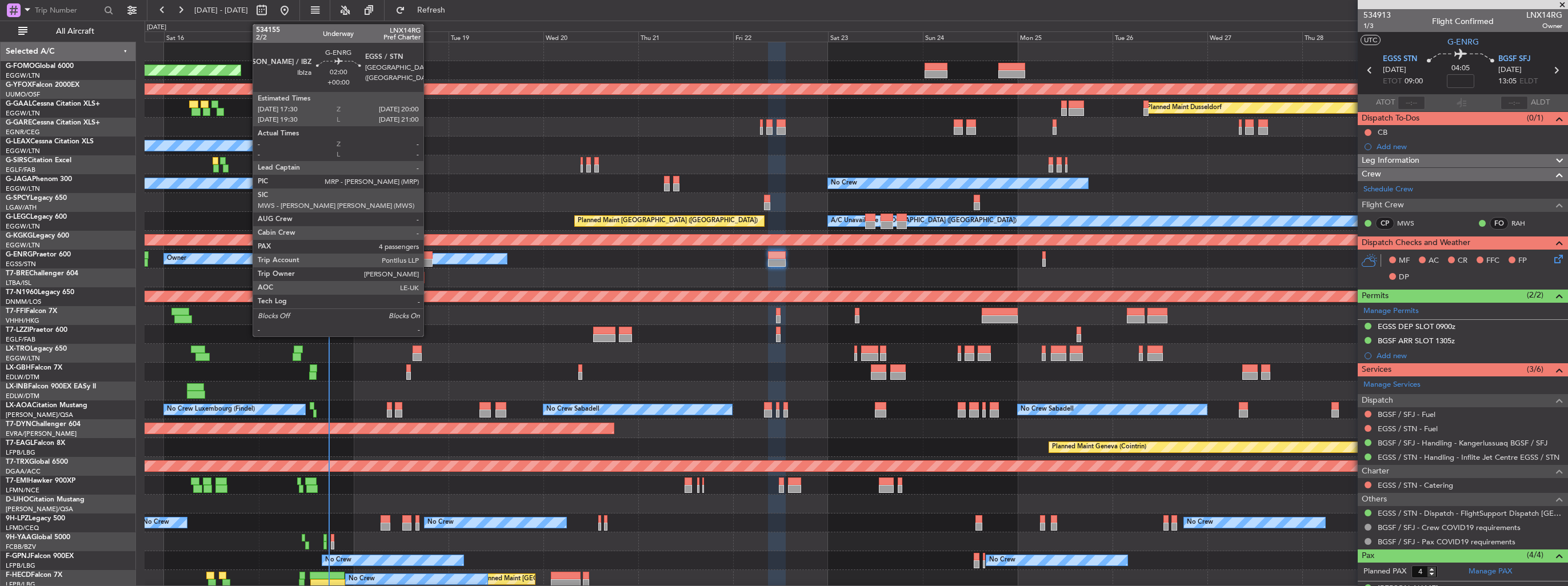
click at [428, 257] on div at bounding box center [428, 255] width 11 height 8
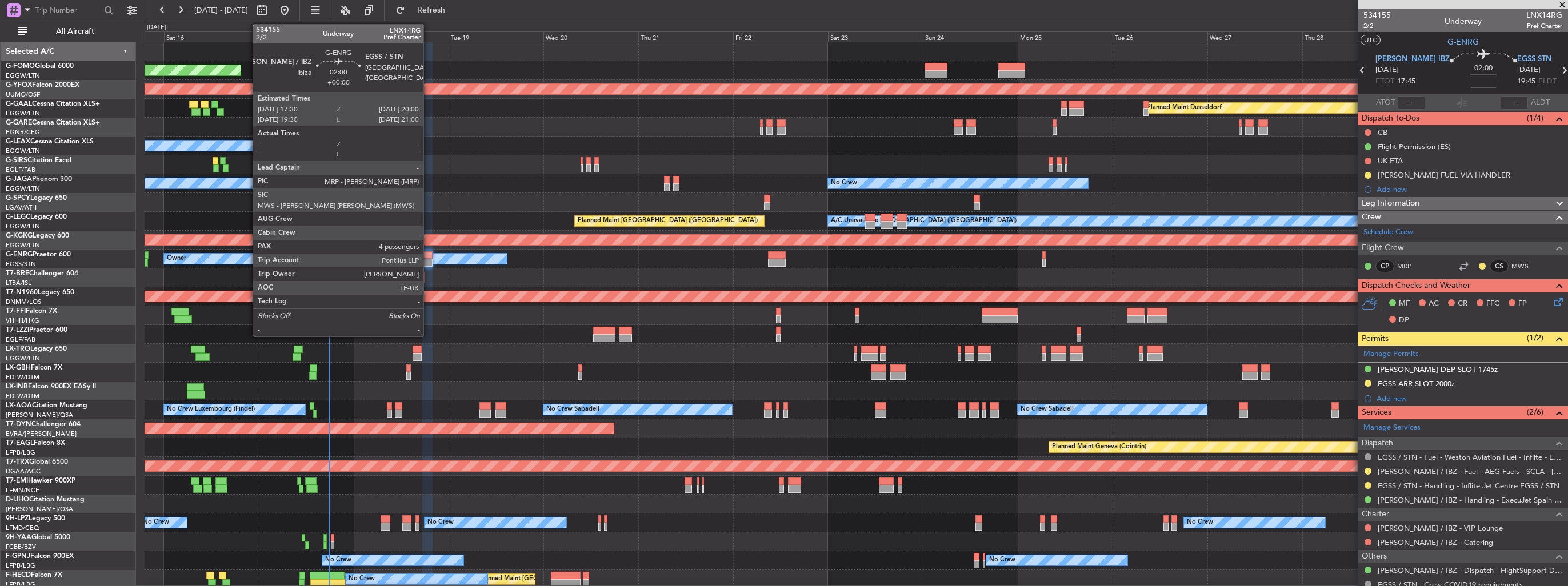
click at [428, 260] on div at bounding box center [428, 263] width 11 height 8
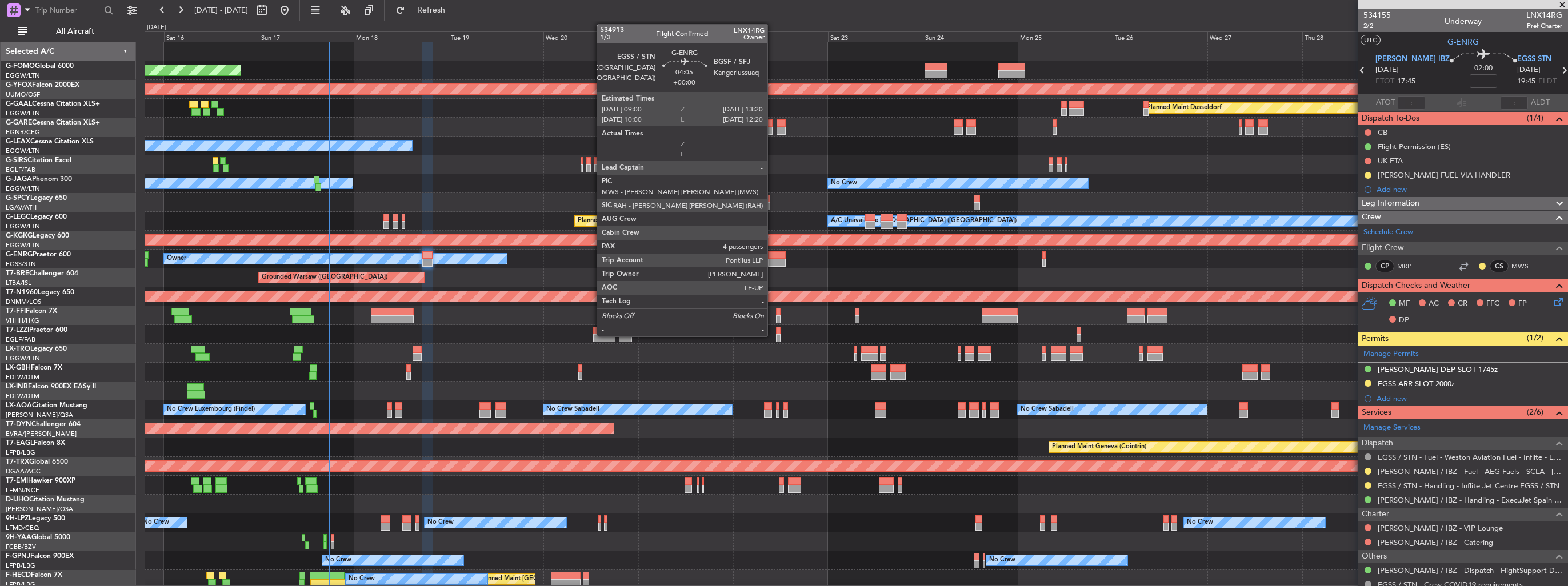
click at [772, 260] on div at bounding box center [776, 263] width 17 height 8
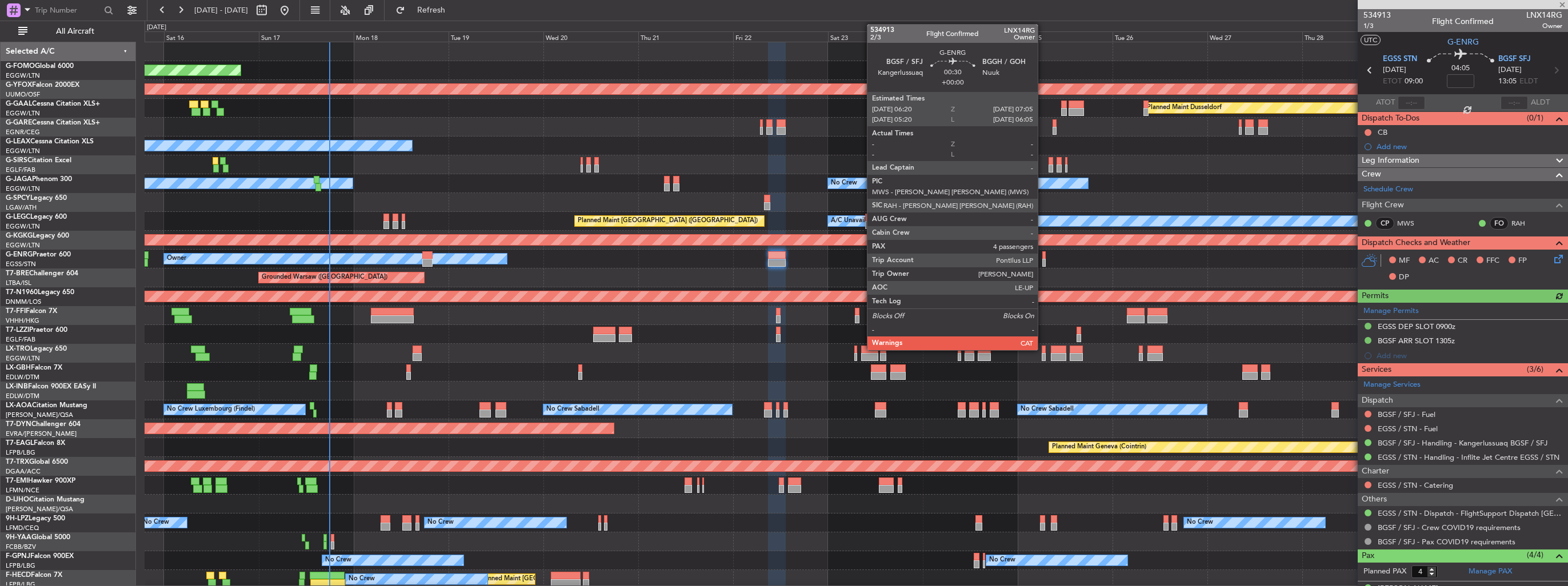
click at [1043, 257] on div at bounding box center [1043, 255] width 3 height 8
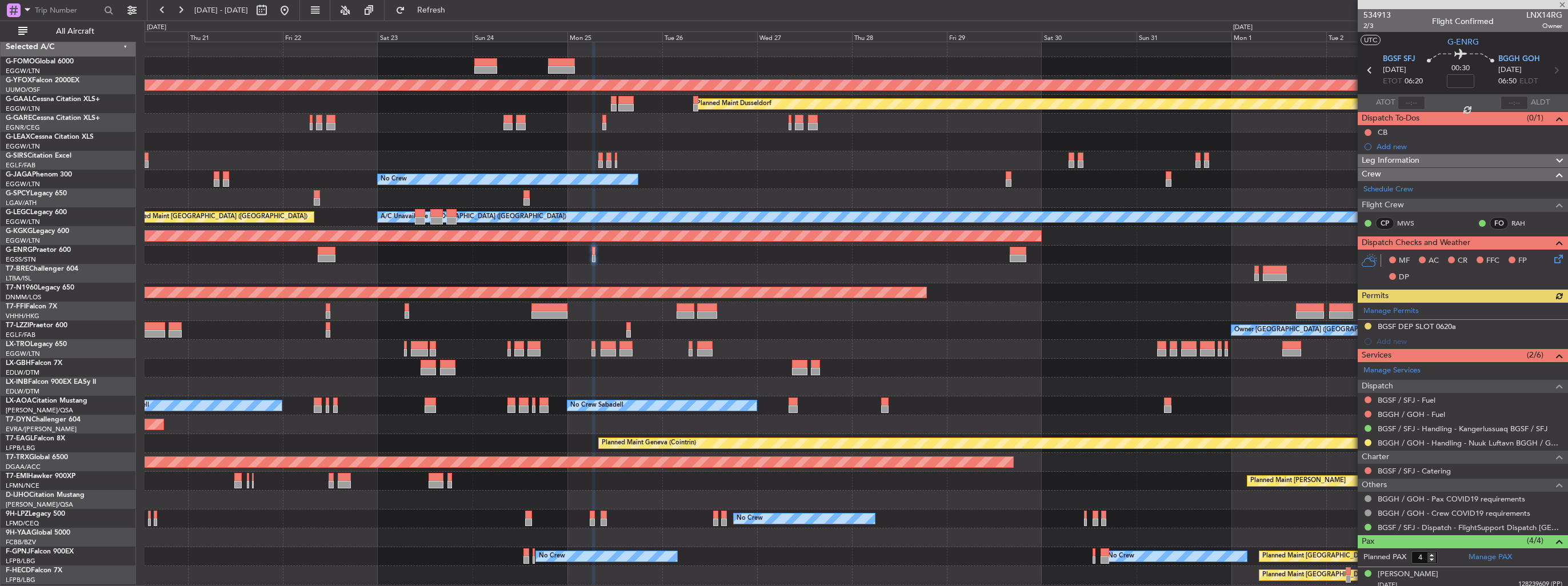
click at [670, 256] on div "Owner Owner" at bounding box center [856, 255] width 1423 height 19
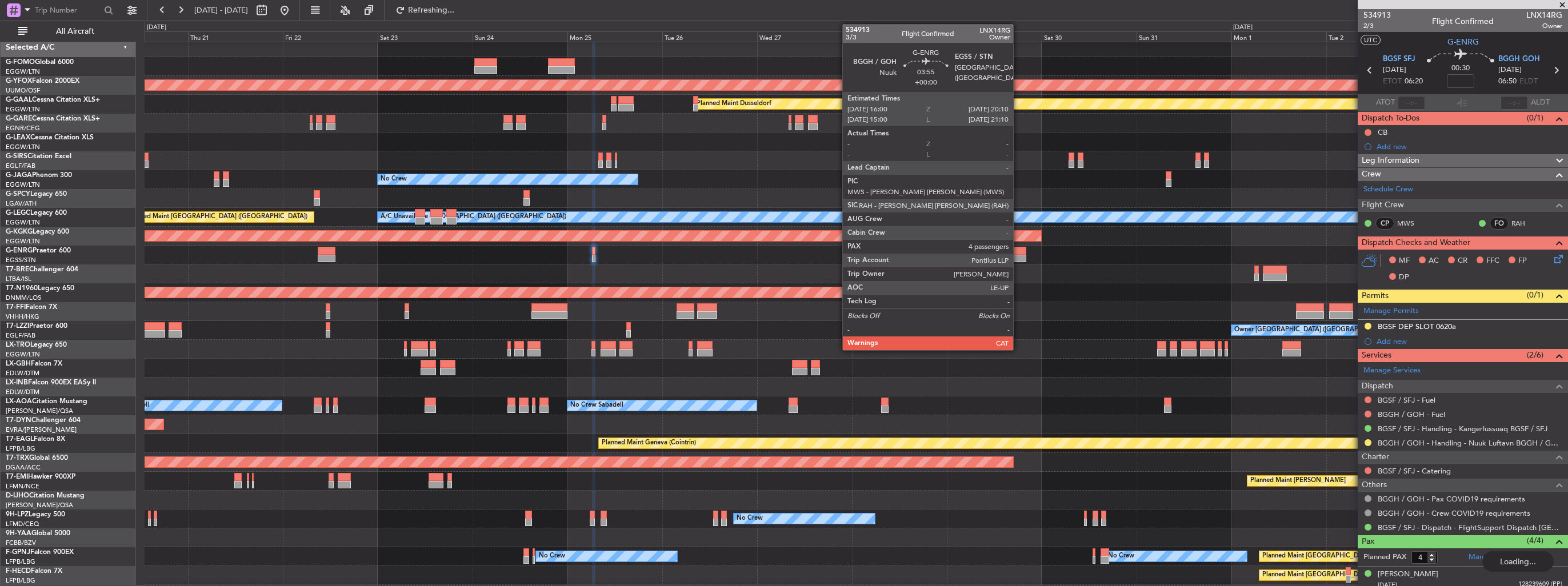
click at [1018, 255] on div at bounding box center [1018, 259] width 16 height 8
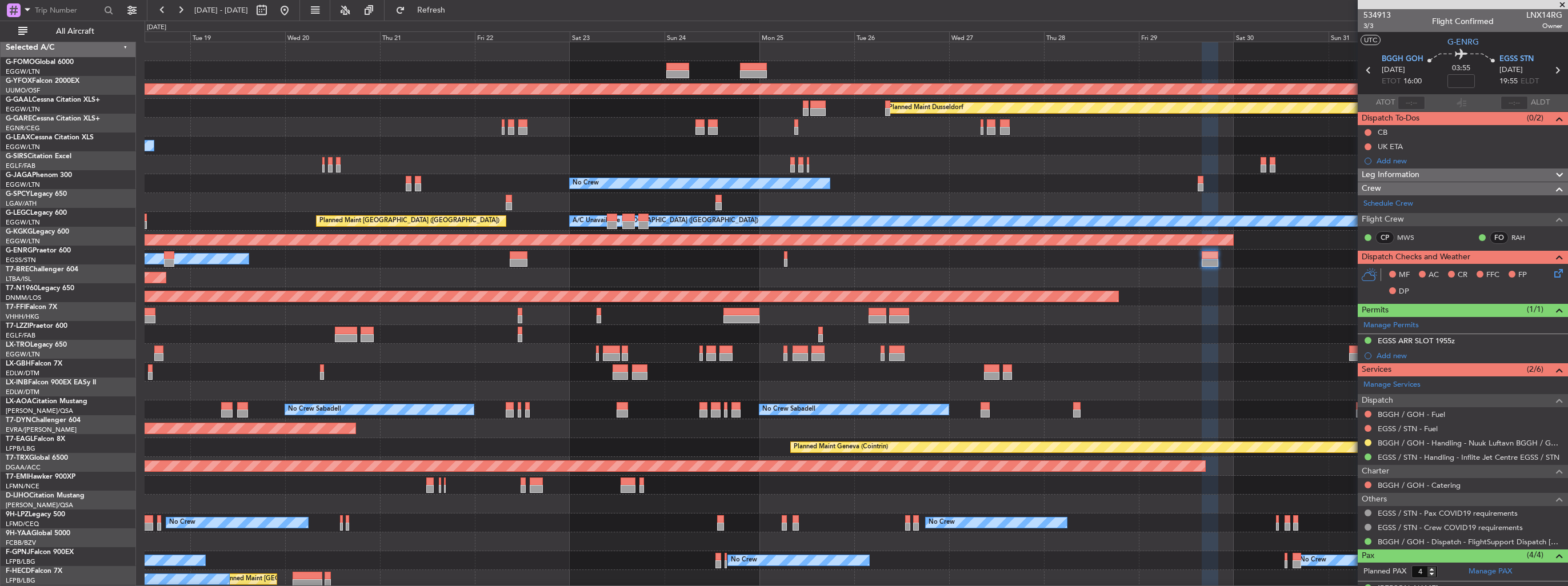
scroll to position [0, 0]
click at [839, 276] on div "Grounded Warsaw ([GEOGRAPHIC_DATA]) Planned Maint [GEOGRAPHIC_DATA] ([GEOGRAPHI…" at bounding box center [856, 278] width 1423 height 19
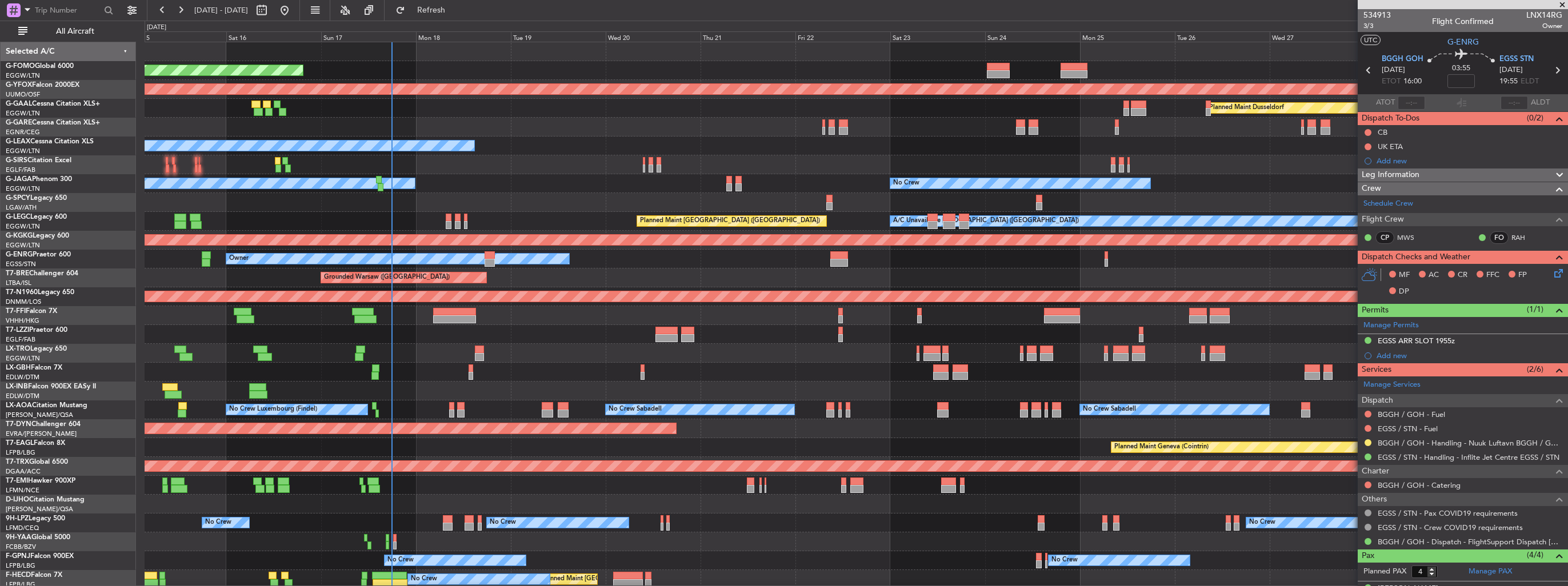
click at [921, 306] on div "Planned Maint Windsor Locks ([PERSON_NAME] Intl) AOG Maint Ostafyevo Planned [G…" at bounding box center [856, 363] width 1423 height 641
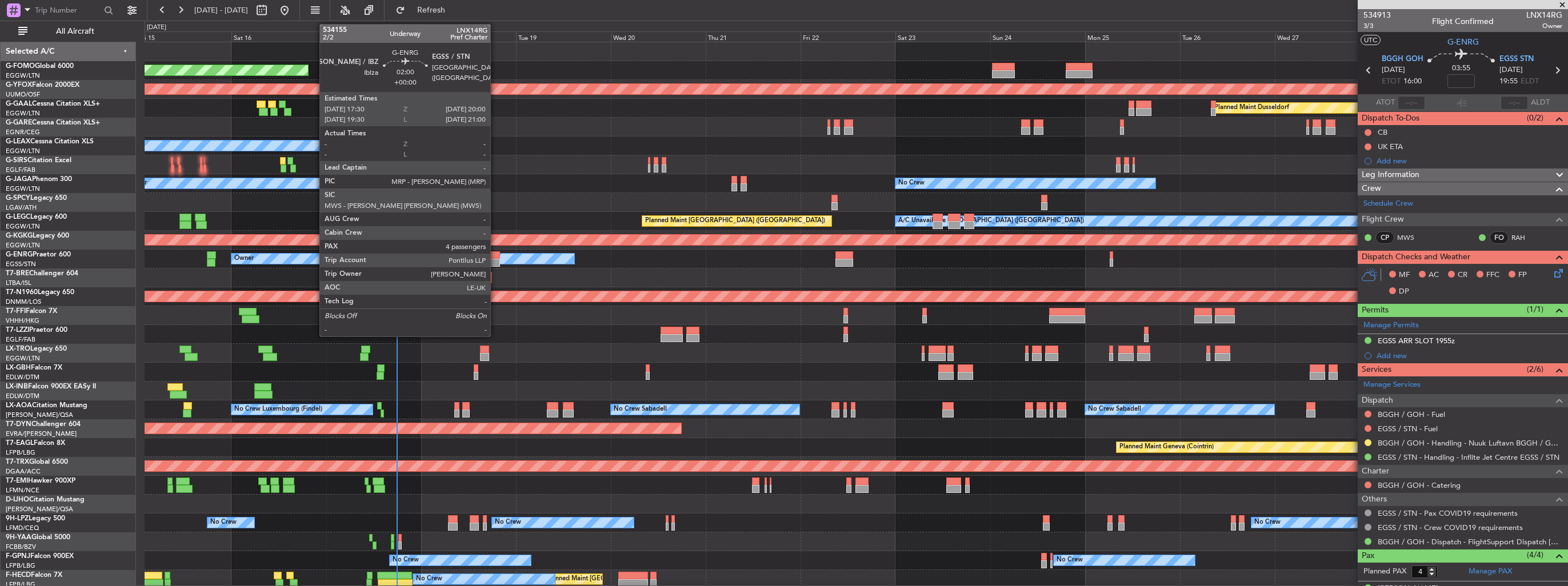
click at [496, 260] on div at bounding box center [495, 263] width 11 height 8
